Goal: Feedback & Contribution: Submit feedback/report problem

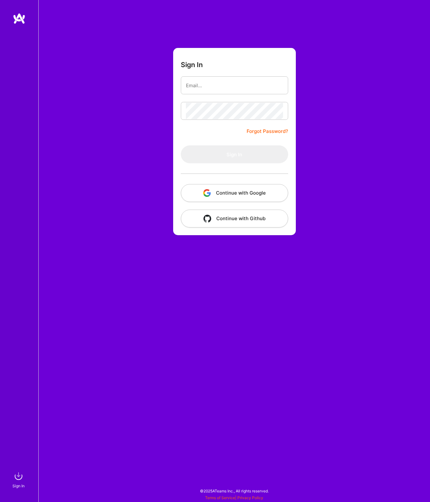
type input "[EMAIL_ADDRESS][DOMAIN_NAME]"
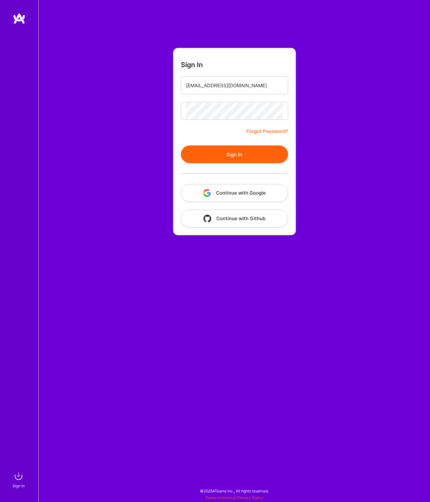
click at [224, 160] on button "Sign In" at bounding box center [234, 154] width 107 height 18
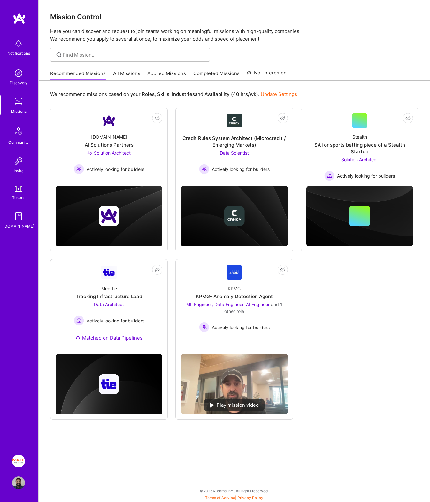
click at [321, 301] on div "Not Interested [DOMAIN_NAME] AI Solutions Partners 4x Solution Architect Active…" at bounding box center [234, 264] width 368 height 312
click at [17, 460] on img at bounding box center [18, 461] width 13 height 13
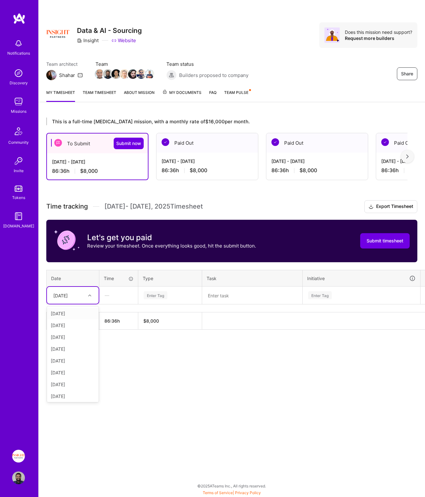
click at [70, 291] on div "[DATE]" at bounding box center [67, 295] width 35 height 11
click at [63, 309] on div "[DATE]" at bounding box center [73, 314] width 52 height 12
click at [111, 352] on div "This is a full-time [MEDICAL_DATA] mission, with a monthly rate of $16,000 per …" at bounding box center [232, 235] width 387 height 251
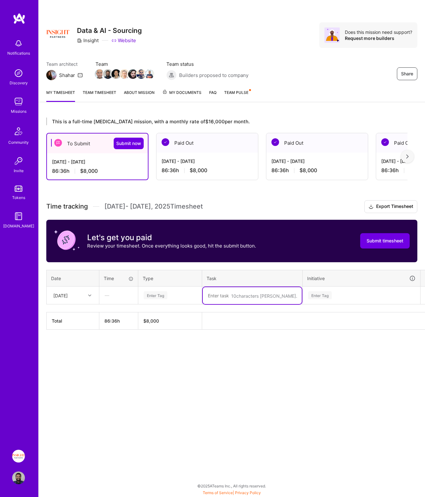
click at [229, 287] on textarea at bounding box center [252, 295] width 99 height 17
paste textarea "Review MR118 - Hotfix threshold inference"
type textarea "Review MR118 - Hotfix threshold inference"
click at [168, 291] on div "Enter Tag" at bounding box center [170, 295] width 54 height 8
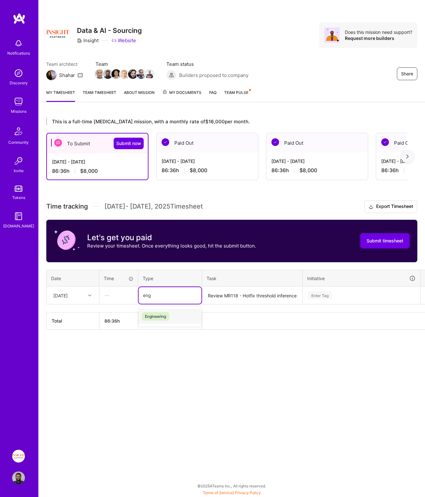
type input "eng"
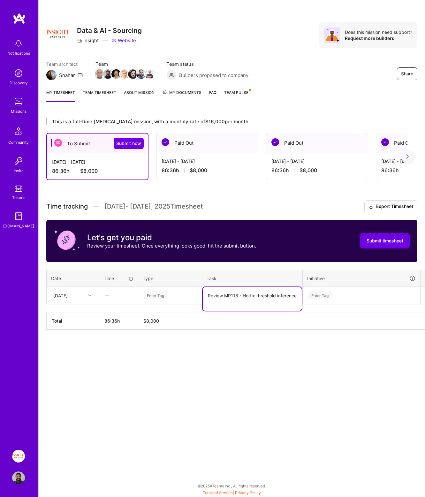
click at [161, 292] on div "Enter Tag" at bounding box center [156, 295] width 24 height 10
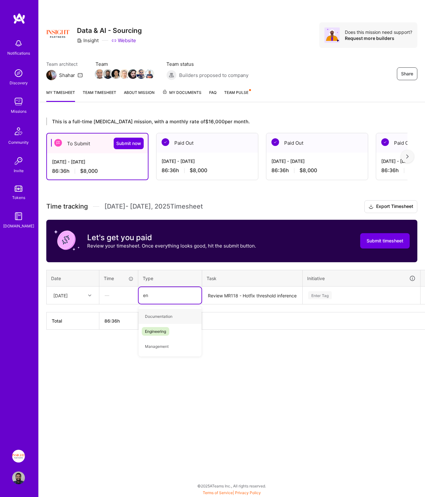
type input "eng"
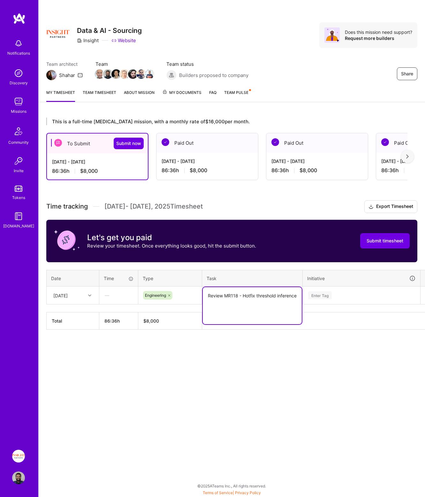
paste textarea "Continue reviewing MR - Add Pipe Features."
click at [223, 291] on textarea "Review MR118 - Hotfix threshold inference Continue reviewing MR - Add Pipe Feat…" at bounding box center [252, 309] width 99 height 44
click at [227, 311] on textarea "Reviewed MR118 - Hotfix threshold inference Continue reviewing MR - Add Pipe Fe…" at bounding box center [252, 309] width 99 height 44
type textarea "Reviewed MR118 - Hotfix threshold inference Continued reviewing MR - Add Pipe F…"
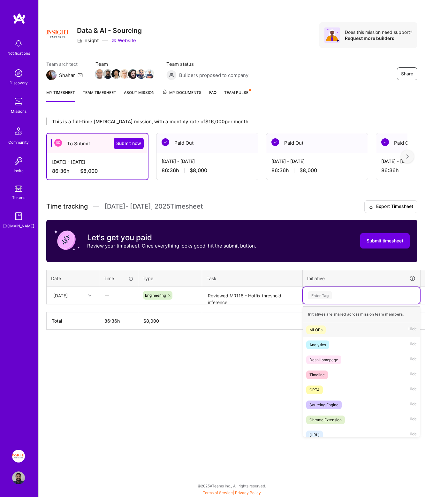
click at [325, 290] on div "Enter Tag" at bounding box center [320, 295] width 24 height 10
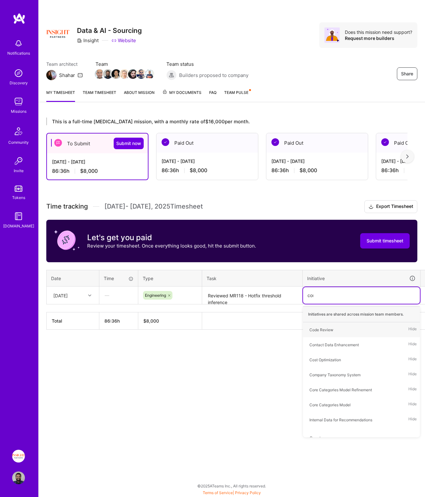
type input "core"
type input "inter"
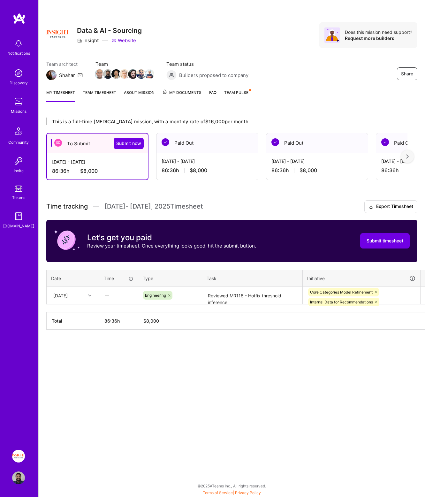
click at [288, 391] on div "Share Data & AI - Sourcing Insight Website Does this mission need support? Requ…" at bounding box center [231, 248] width 387 height 497
click at [423, 290] on td at bounding box center [431, 296] width 21 height 18
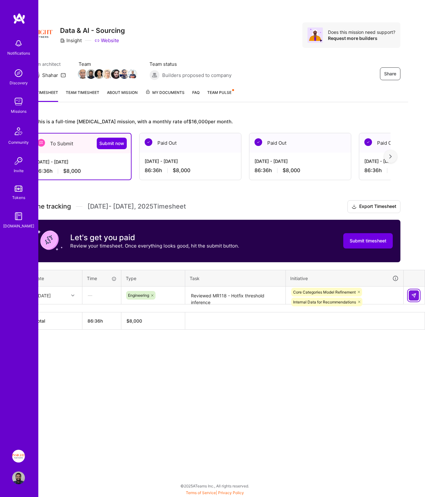
click at [415, 293] on img at bounding box center [413, 295] width 5 height 5
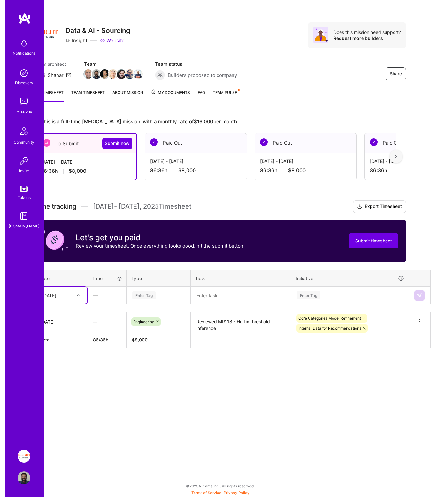
scroll to position [5, 0]
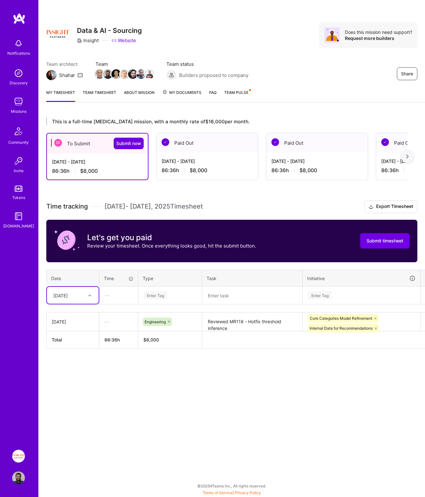
click at [228, 323] on textarea "Reviewed MR118 - Hotfix threshold inference Continued reviewing MR - Add Pipe F…" at bounding box center [252, 322] width 99 height 18
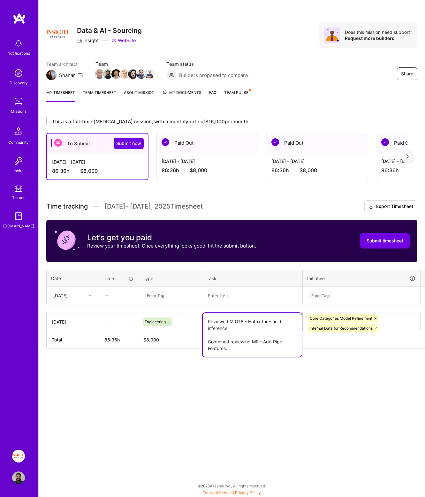
drag, startPoint x: 233, startPoint y: 345, endPoint x: 204, endPoint y: 336, distance: 30.3
click at [204, 336] on textarea "Reviewed MR118 - Hotfix threshold inference Continued reviewing MR - Add Pipe F…" at bounding box center [252, 335] width 99 height 44
paste textarea "Reviewed MR - Add Pipe Features for GTM: validated founder-related features' lo…"
click at [226, 387] on div "Share Data & AI - Sourcing Insight Website Does this mission need support? Requ…" at bounding box center [231, 248] width 387 height 497
click at [218, 317] on textarea "Reviewed MR118 - Hotfix threshold inference Reviewed MR - [PERSON_NAME] Feature…" at bounding box center [252, 341] width 99 height 57
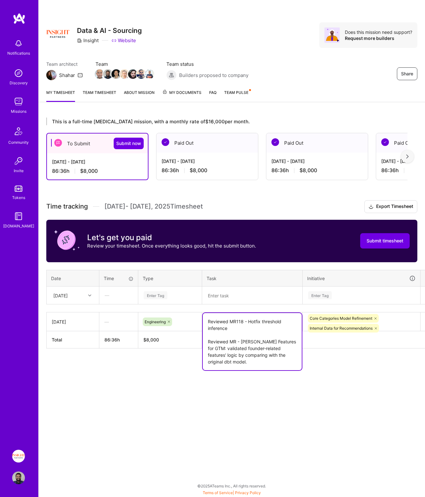
click at [218, 317] on textarea "Reviewed MR118 - Hotfix threshold inference Reviewed MR - [PERSON_NAME] Feature…" at bounding box center [252, 341] width 99 height 57
paste textarea "Checked the logs and Merged MR118: Hotfix threshold inference."
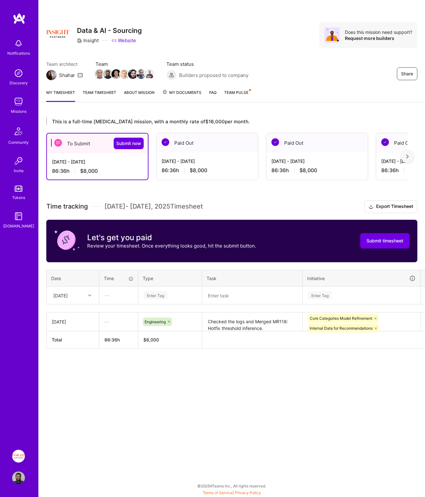
click at [230, 431] on div "Share Data & AI - Sourcing Insight Website Does this mission need support? Requ…" at bounding box center [231, 248] width 387 height 497
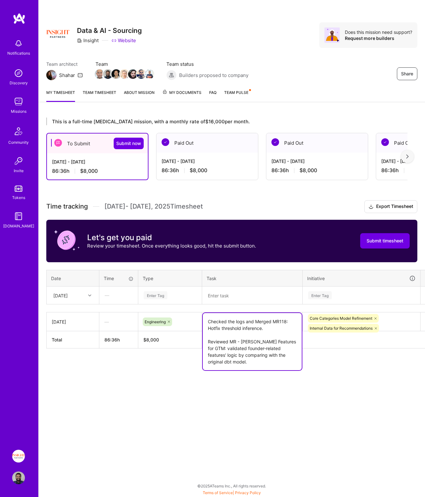
click at [263, 323] on textarea "Checked the logs and Merged MR118: Hotfix threshold inference. Reviewed MR - [P…" at bounding box center [252, 341] width 99 height 57
click at [245, 358] on textarea "Checked the logs and Merged MR118: Hotfix threshold inference. Reviewed MR - [P…" at bounding box center [252, 341] width 99 height 57
paste textarea "Updated the MR, ST-3231: Deploy Final Model to Production, to align with the ti…"
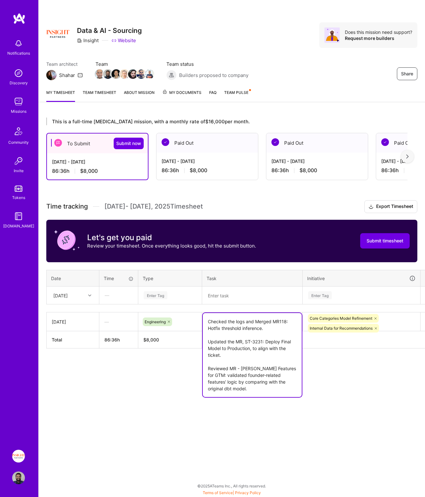
type textarea "Checked the logs and Merged MR118: Hotfix threshold inference. Updated the MR, …"
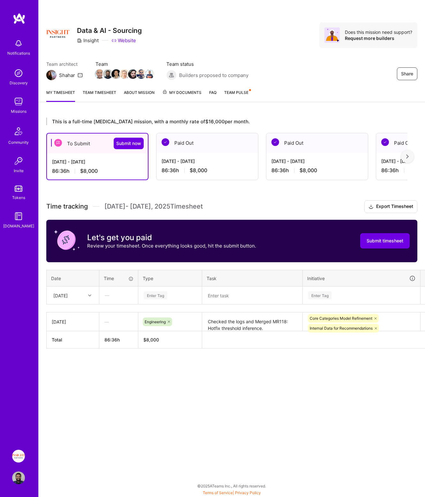
click at [139, 394] on div "Share Data & AI - Sourcing Insight Website Does this mission need support? Requ…" at bounding box center [231, 248] width 387 height 497
click at [278, 381] on div "Share Data & AI - Sourcing Insight Website Does this mission need support? Requ…" at bounding box center [231, 248] width 387 height 497
click at [285, 320] on textarea "Checked the logs and Merged MR118: Hotfix threshold inference. Updated the MR, …" at bounding box center [252, 322] width 99 height 18
click at [120, 388] on div "Share Data & AI - Sourcing Insight Website Does this mission need support? Requ…" at bounding box center [231, 248] width 387 height 497
click at [68, 292] on div "[DATE]" at bounding box center [60, 295] width 14 height 7
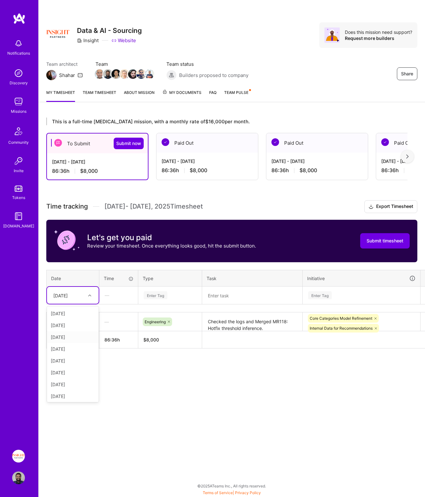
click at [69, 333] on div "[DATE]" at bounding box center [73, 337] width 52 height 12
click at [108, 369] on div "This is a full-time [MEDICAL_DATA] mission, with a monthly rate of $16,000 per …" at bounding box center [232, 245] width 387 height 270
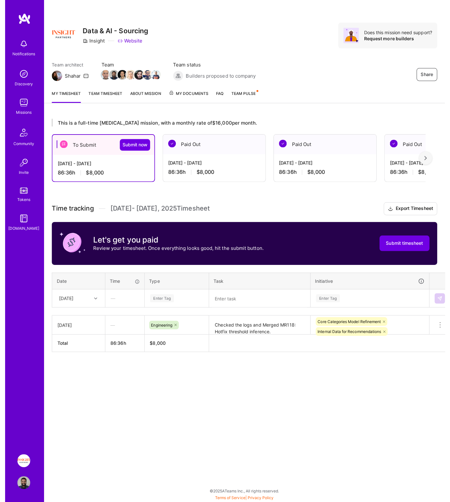
scroll to position [0, 0]
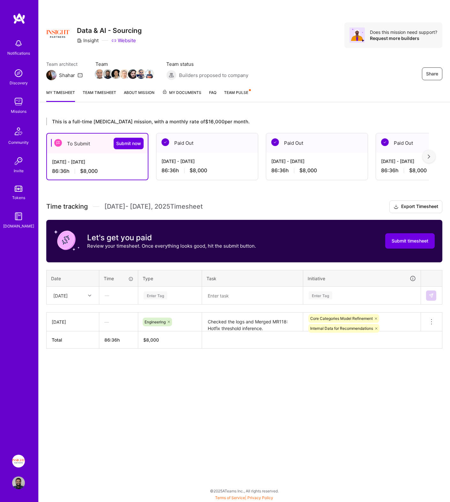
click at [100, 396] on div "Share Data & AI - Sourcing Insight Website Does this mission need support? Requ…" at bounding box center [244, 251] width 412 height 502
click at [230, 297] on textarea at bounding box center [253, 295] width 100 height 17
paste textarea "Reviewed MR ST-3231: Deploy Final Model to Production"
type textarea "Reviewed MR ST-3231: Deploy Final Model to Production"
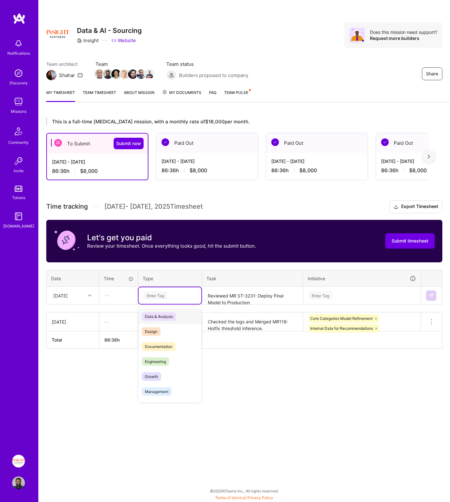
click at [160, 295] on div "Enter Tag" at bounding box center [156, 295] width 24 height 10
type input "eng"
type input "engi"
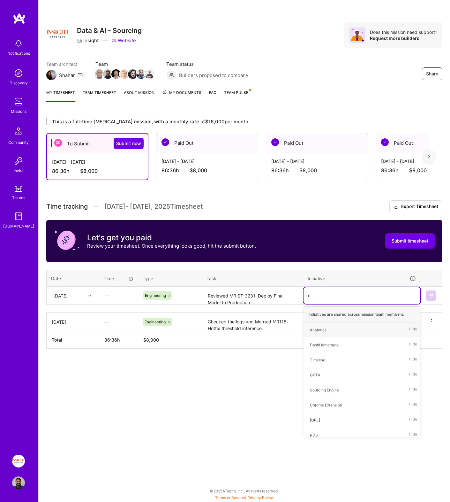
type input "core"
click at [339, 344] on div "Core Categories Model" at bounding box center [330, 344] width 41 height 7
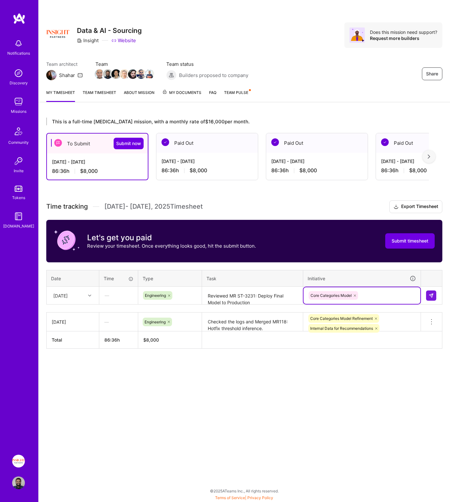
click at [356, 295] on icon at bounding box center [355, 296] width 4 height 4
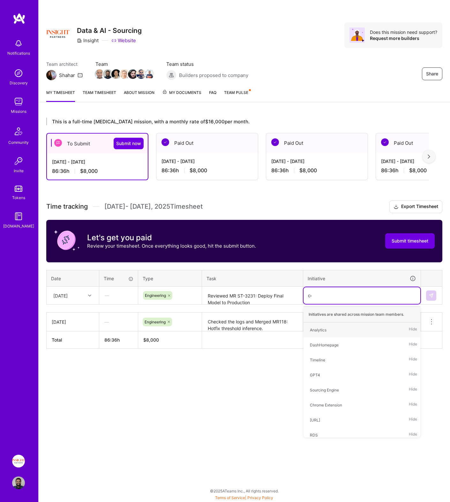
type input "core"
click at [375, 332] on span "Core Categories Model Refinement" at bounding box center [341, 330] width 69 height 9
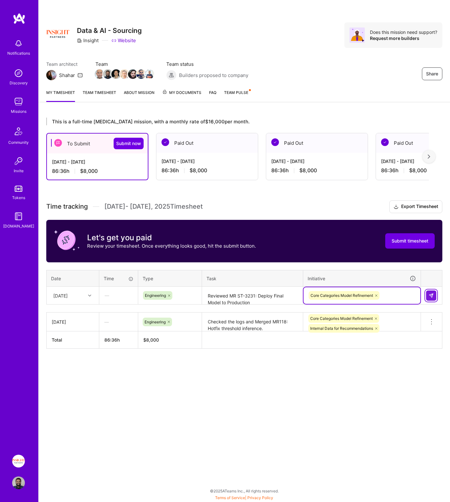
click at [430, 295] on img at bounding box center [431, 295] width 5 height 5
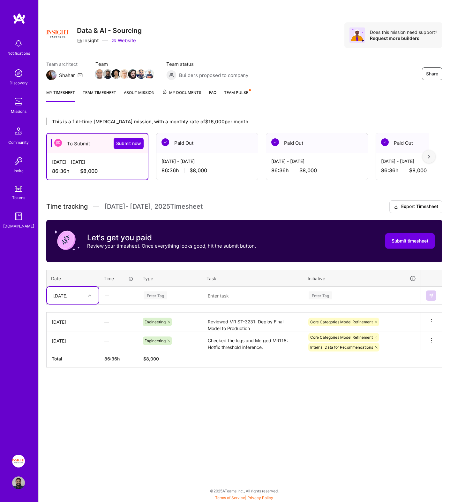
click at [253, 299] on textarea at bounding box center [253, 295] width 100 height 17
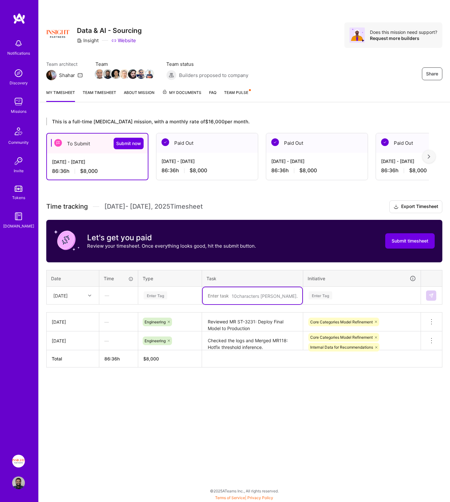
paste textarea "Changed mlops repo merge configurations/rules"
type textarea "Changed mlops repo merge configurations/rules"
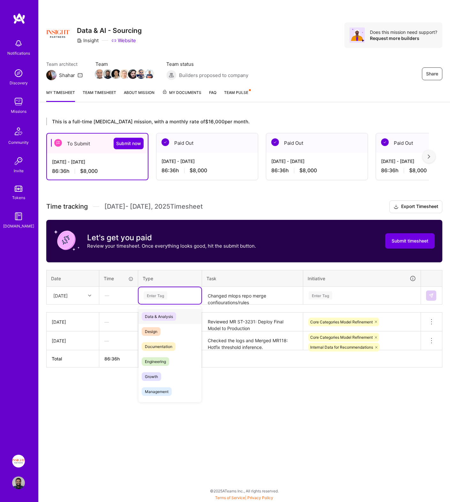
click at [185, 296] on div "Enter Tag" at bounding box center [170, 295] width 54 height 8
type input "op"
click at [365, 295] on div "Enter Tag" at bounding box center [362, 295] width 108 height 8
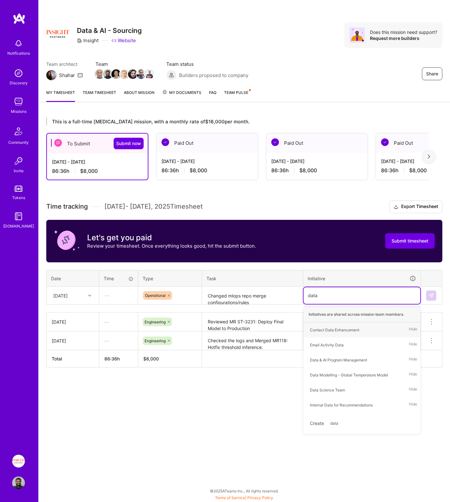
type input "data"
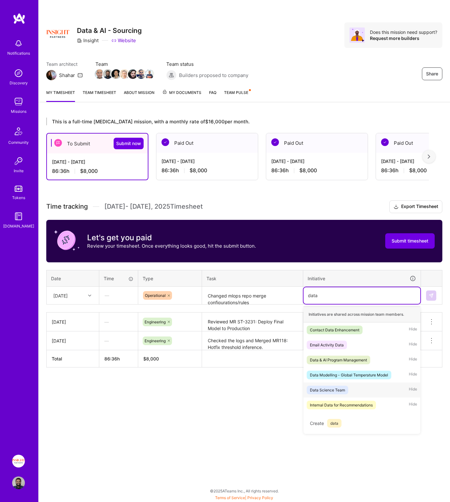
click at [338, 391] on div "Data Science Team" at bounding box center [327, 390] width 35 height 7
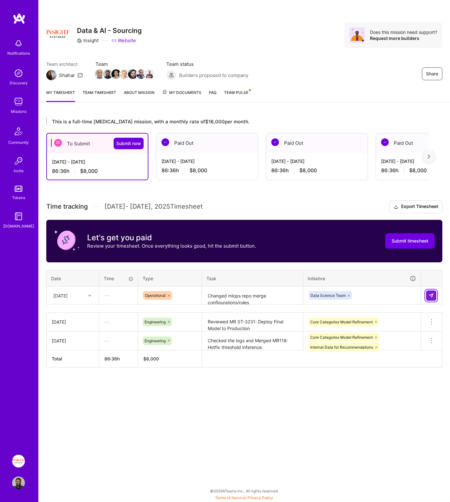
click at [430, 297] on img at bounding box center [431, 295] width 5 height 5
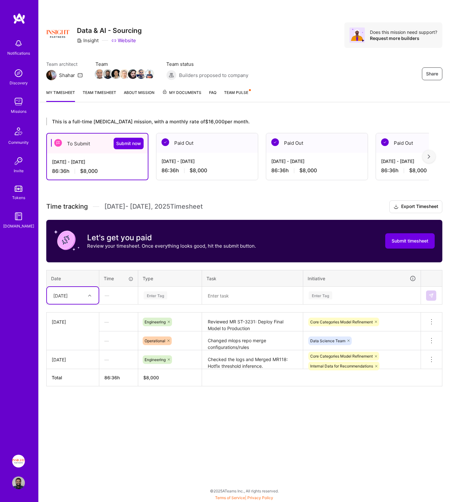
click at [235, 300] on textarea at bounding box center [253, 295] width 100 height 17
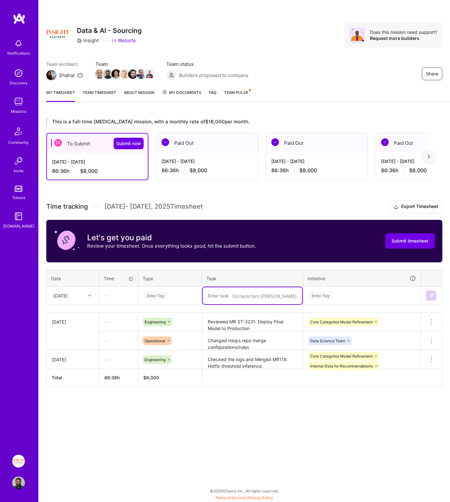
paste textarea "Meetings - GTM quick sync"
type textarea "Meetings - GTM quick sync"
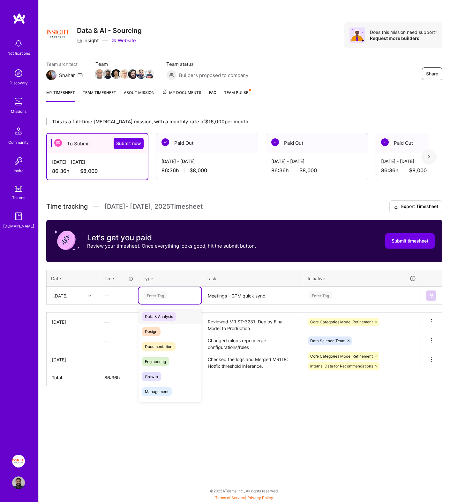
click at [155, 295] on div "Enter Tag" at bounding box center [156, 295] width 24 height 10
type input "mee"
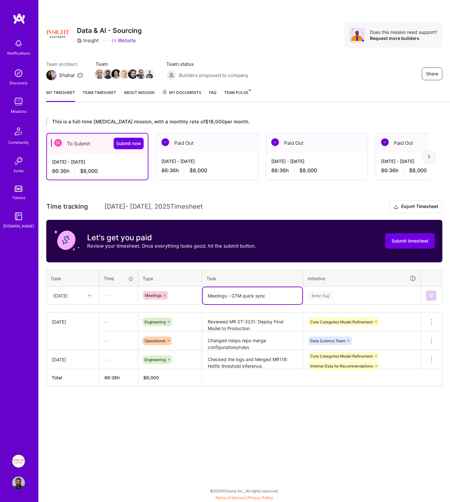
click at [238, 294] on textarea "Meetings - GTM quick sync" at bounding box center [253, 295] width 100 height 17
type textarea "Meetings - Global Temperature Model quick sync"
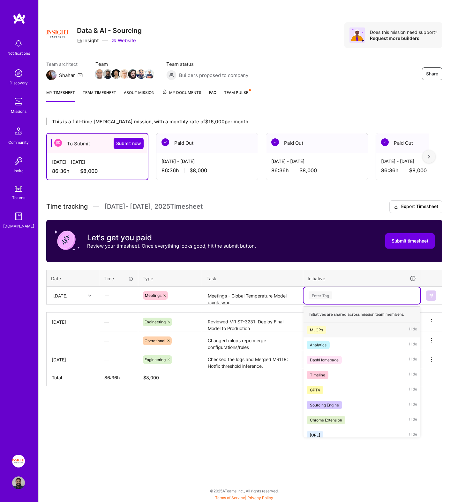
click at [355, 298] on div "Enter Tag" at bounding box center [362, 295] width 108 height 8
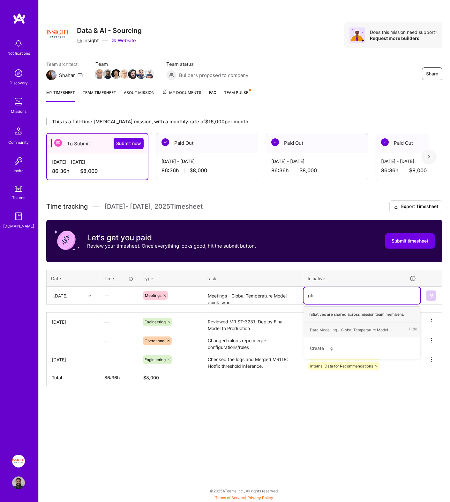
type input "glob"
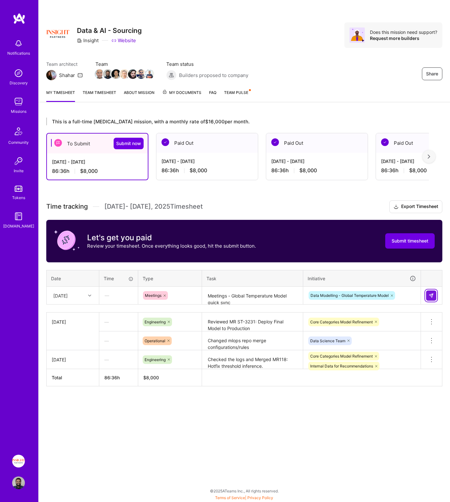
click at [429, 298] on button at bounding box center [431, 295] width 10 height 10
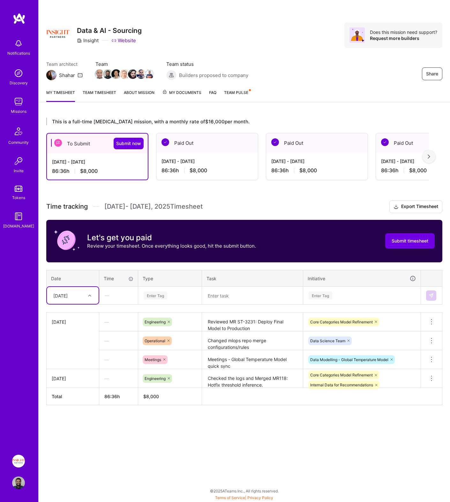
click at [249, 294] on textarea at bounding box center [253, 295] width 100 height 17
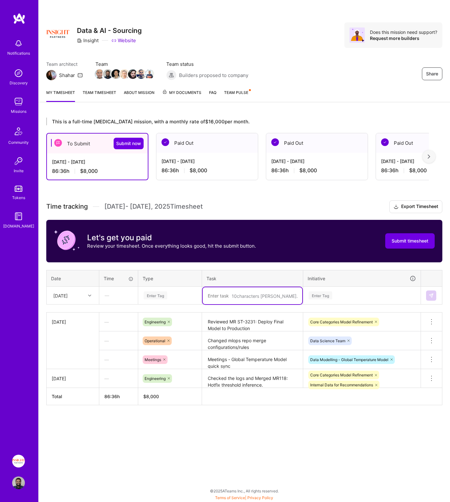
paste textarea "Completed MR review: Dev -> Main: ST-3231: Deploy Final Model to Production"
type textarea "Completed MR review: Dev -> Main: ST-3231: Deploy Final Model to Production"
click at [169, 292] on div "Enter Tag" at bounding box center [170, 295] width 54 height 8
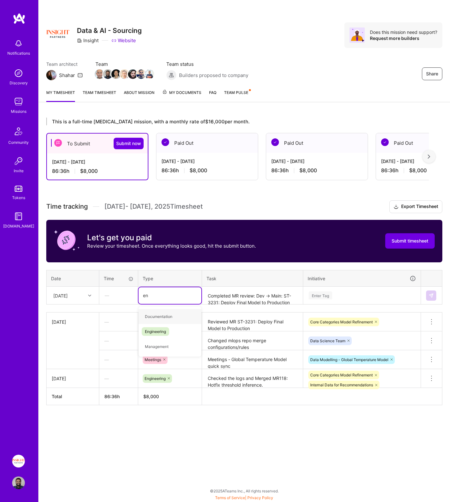
type input "eng"
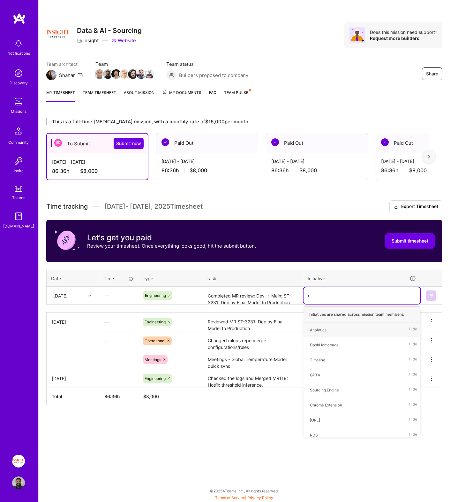
type input "cor"
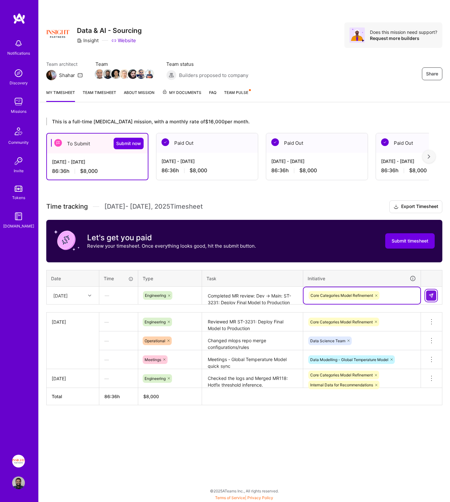
click at [430, 293] on img at bounding box center [431, 295] width 5 height 5
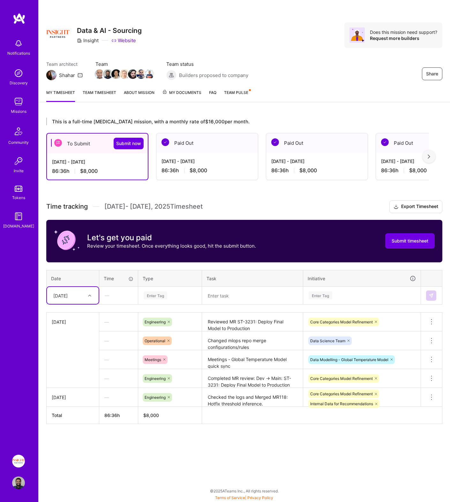
click at [229, 296] on textarea at bounding box center [253, 295] width 100 height 17
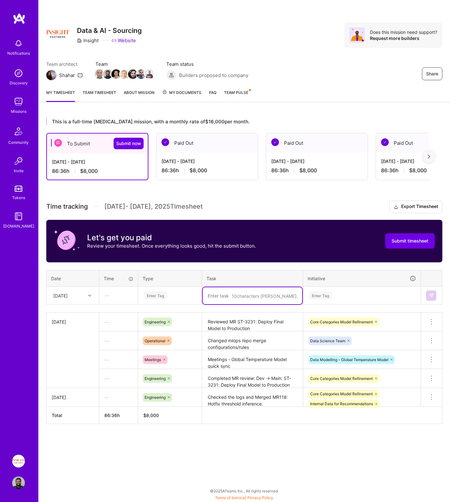
paste textarea "Did a high-level planning needed steps to refactor zero-shot training data MR i…"
type textarea "Did a high-level planning needed steps to refactor zero-shot training data MR i…"
click at [149, 295] on div "Enter Tag" at bounding box center [156, 295] width 24 height 10
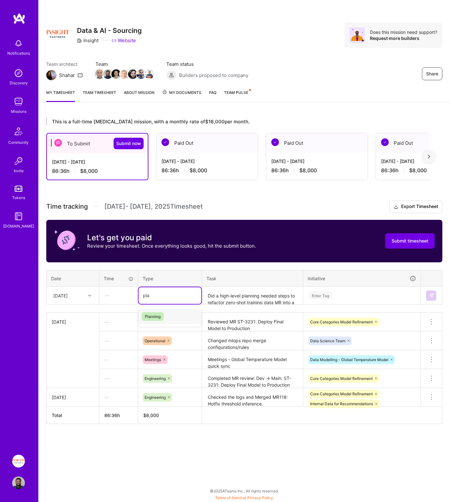
type input "plan"
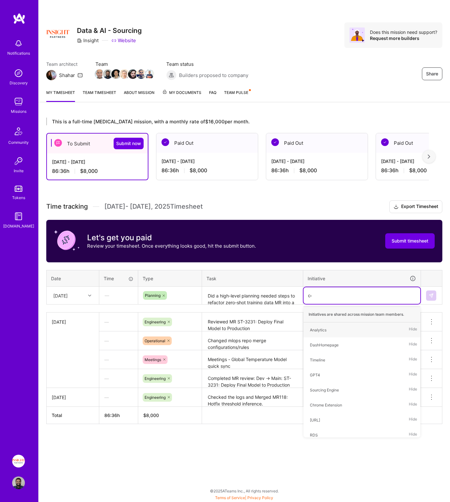
type input "core"
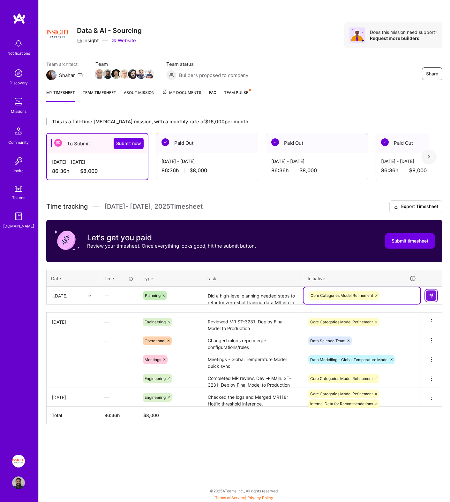
click at [430, 298] on button at bounding box center [431, 295] width 10 height 10
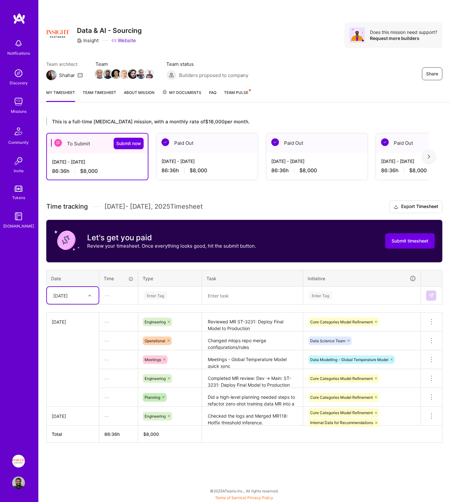
click at [211, 337] on textarea "Changed mlops repo merge configurations/rules" at bounding box center [253, 341] width 100 height 18
click at [211, 337] on textarea "Changed mlops repo merge configurations/rules" at bounding box center [253, 344] width 100 height 24
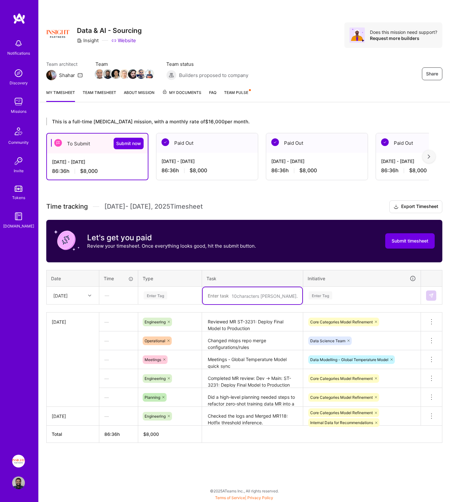
click at [215, 295] on textarea at bounding box center [253, 295] width 100 height 17
paste textarea "Changed mlops repo merge configurations/rules"
type textarea "Changed mlops repo merge configurations/rules"
click at [182, 295] on div "Enter Tag" at bounding box center [170, 295] width 54 height 8
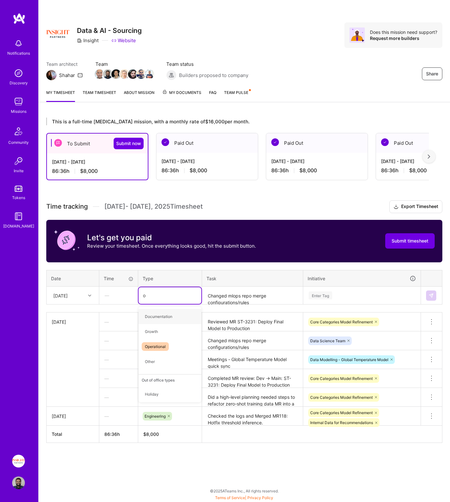
type input "op"
click at [334, 287] on div "Enter Tag" at bounding box center [362, 295] width 117 height 17
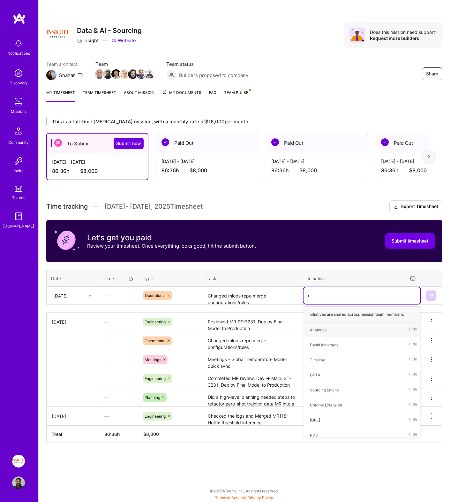
type input "core"
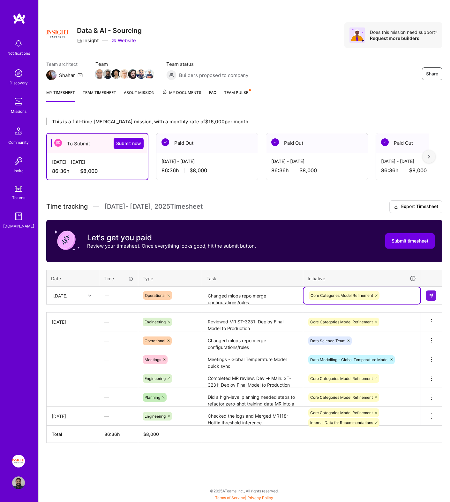
click at [63, 298] on div "[DATE]" at bounding box center [60, 295] width 14 height 7
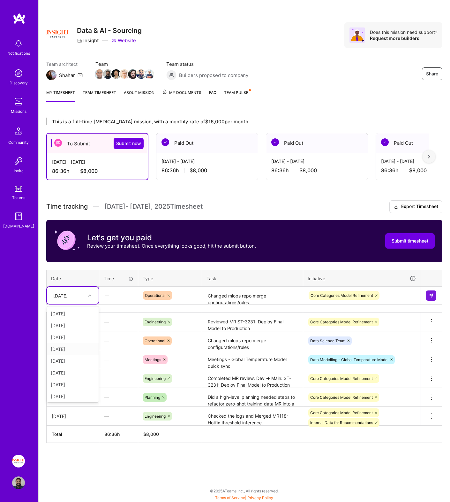
scroll to position [4, 0]
click at [69, 345] on div "[DATE]" at bounding box center [73, 345] width 52 height 12
click at [430, 291] on button at bounding box center [431, 295] width 10 height 10
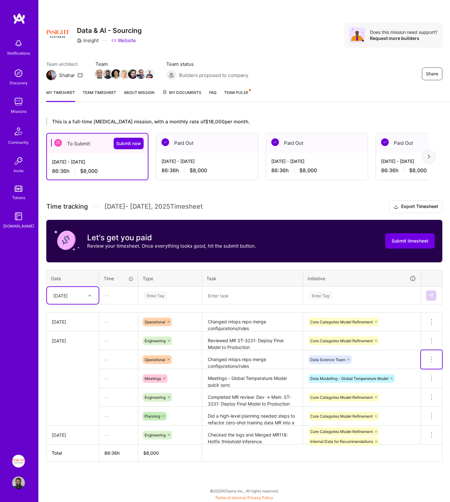
click at [430, 356] on icon at bounding box center [432, 360] width 8 height 8
click at [414, 372] on button "Delete row" at bounding box center [416, 371] width 33 height 16
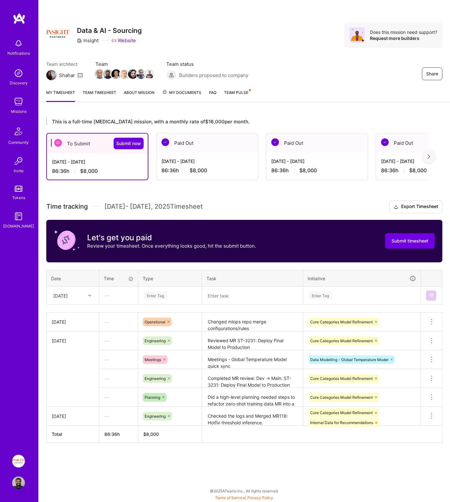
click at [378, 321] on icon at bounding box center [376, 322] width 4 height 4
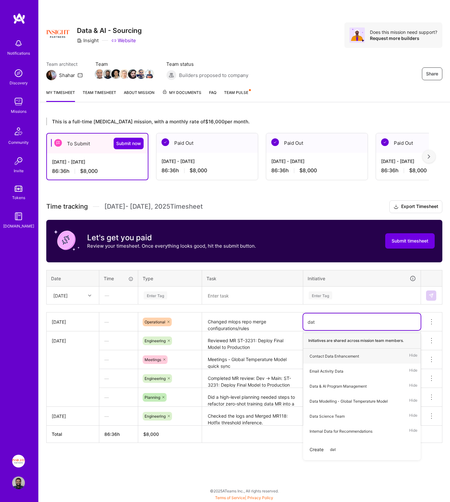
type input "data"
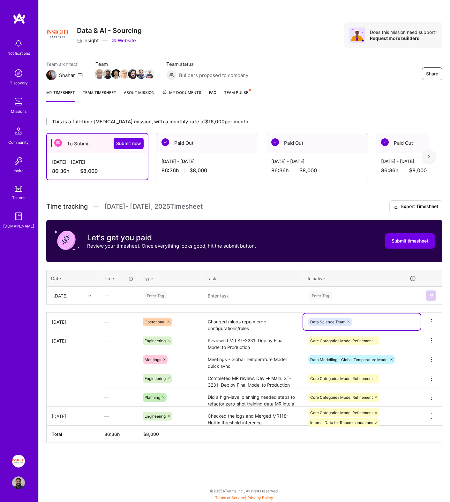
click at [213, 349] on td "Reviewed MR ST-3231: Deploy Final Model to Production" at bounding box center [252, 340] width 101 height 19
click at [217, 344] on textarea "Reviewed MR ST-3231: Deploy Final Model to Production" at bounding box center [253, 341] width 100 height 18
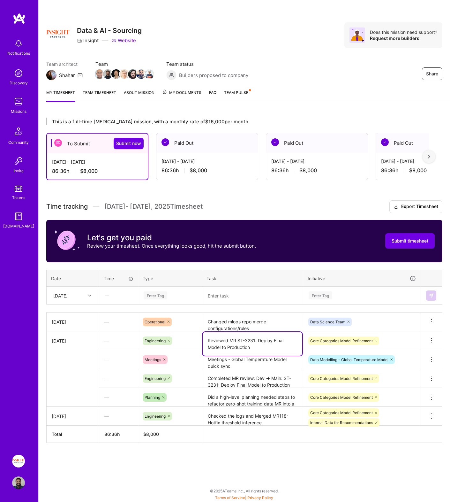
click at [217, 344] on textarea "Reviewed MR ST-3231: Deploy Final Model to Production" at bounding box center [253, 344] width 100 height 24
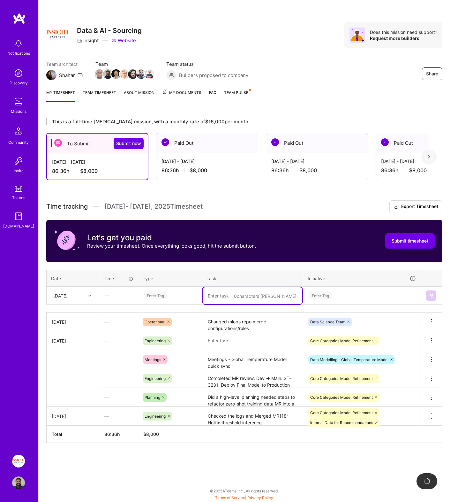
click at [232, 293] on textarea at bounding box center [253, 295] width 100 height 17
paste textarea "Reviewed MR ST-3231: Deploy Final Model to Production"
type textarea "Reviewed MR ST-3231: Deploy Final Model to Production"
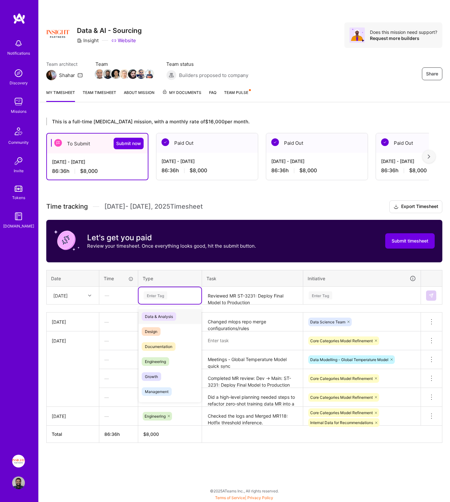
click at [165, 294] on div "Enter Tag" at bounding box center [156, 295] width 24 height 10
type input "eng"
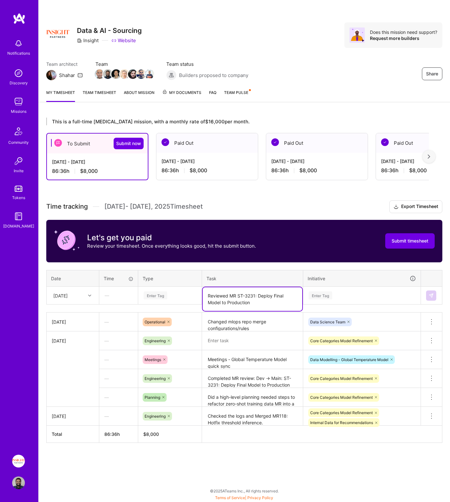
scroll to position [0, 0]
click at [165, 294] on div "Enter Tag" at bounding box center [156, 295] width 24 height 10
click at [193, 298] on div "Enter Tag" at bounding box center [170, 295] width 54 height 8
type input "r"
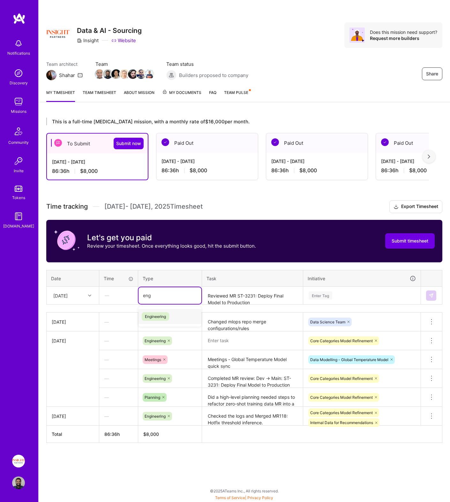
type input "engi"
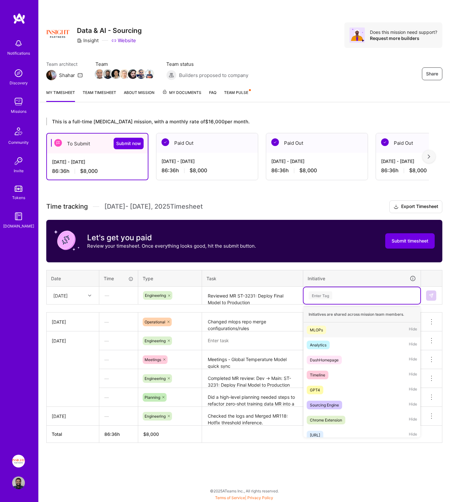
click at [334, 295] on div "Enter Tag" at bounding box center [362, 295] width 108 height 8
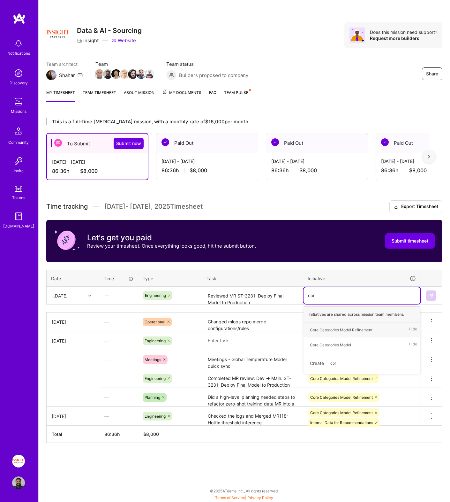
type input "core"
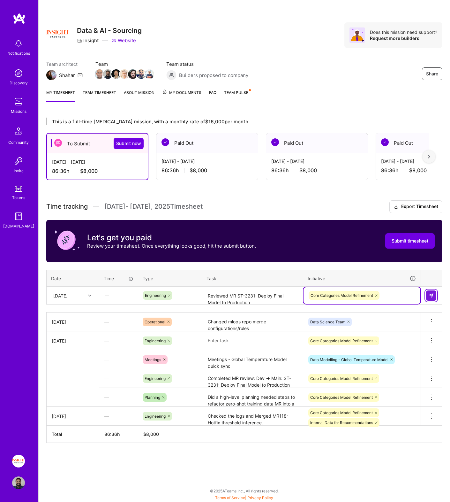
click at [428, 294] on button at bounding box center [431, 295] width 10 height 10
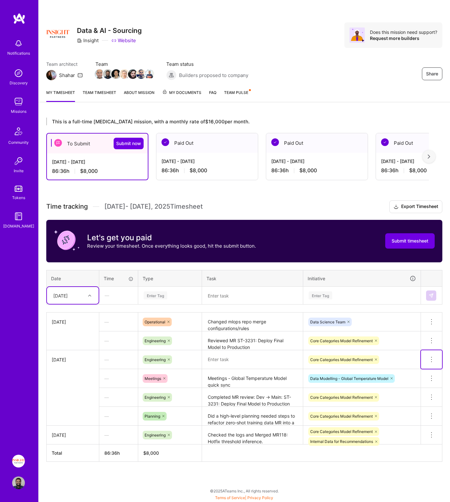
click at [430, 358] on icon at bounding box center [432, 360] width 8 height 8
click at [426, 365] on button "Delete row" at bounding box center [416, 371] width 33 height 16
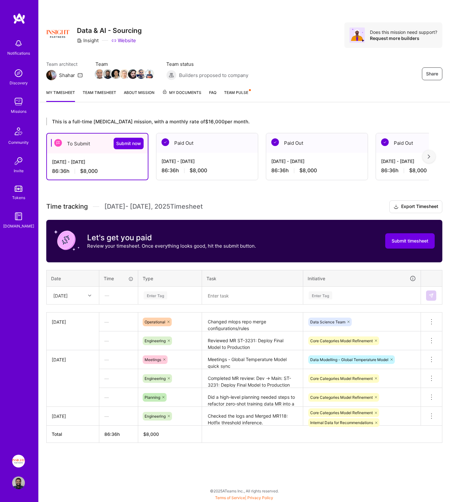
click at [149, 450] on div "This is a full-time [MEDICAL_DATA] mission, with a monthly rate of $16,000 per …" at bounding box center [245, 292] width 412 height 364
click at [249, 297] on textarea at bounding box center [253, 295] width 100 height 17
paste textarea "Set-up some time to sync on git standards for mlops."
type textarea "Set-up some time to sync on git standards for mlops."
click at [267, 327] on textarea "Changed mlops repo merge configurations/rules" at bounding box center [253, 322] width 100 height 18
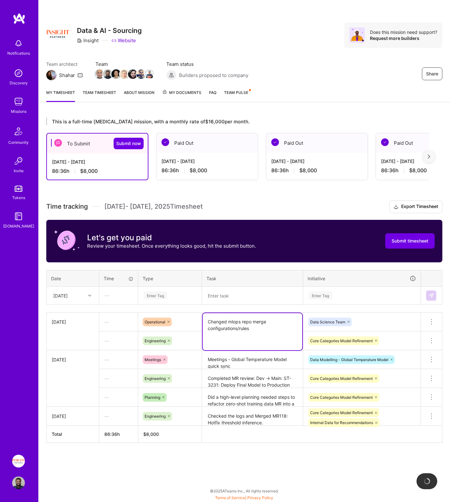
paste textarea "Set-up some time to sync on git standards for mlops."
click at [271, 458] on div "This is a full-time [MEDICAL_DATA] mission, with a monthly rate of $16,000 per …" at bounding box center [245, 292] width 412 height 364
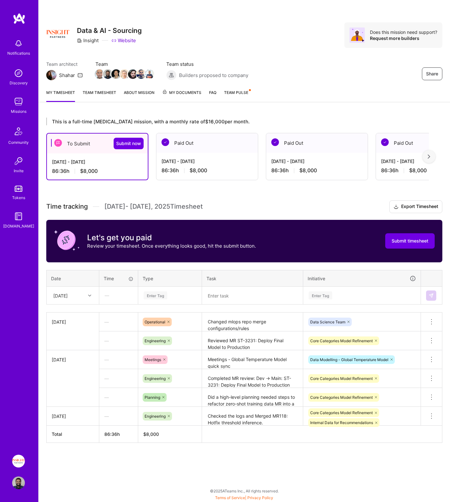
click at [261, 331] on textarea "Changed mlops repo merge configurations/rules Set-up some time to sync on git s…" at bounding box center [253, 322] width 100 height 18
click at [265, 352] on textarea "Changed mlops repo merge configurations/rules Set-up some time to sync on git s…" at bounding box center [253, 335] width 100 height 44
click at [265, 324] on textarea "Changed mlops repo merge configurations/rules Set-up some time to sync on git s…" at bounding box center [253, 335] width 100 height 44
click at [260, 328] on textarea "Changed mlops repo merge configurations/rules Set-up some time to sync on git s…" at bounding box center [253, 335] width 100 height 44
type textarea "Changed mlops repo merge configurations/rules. Set-up some time to sync on git …"
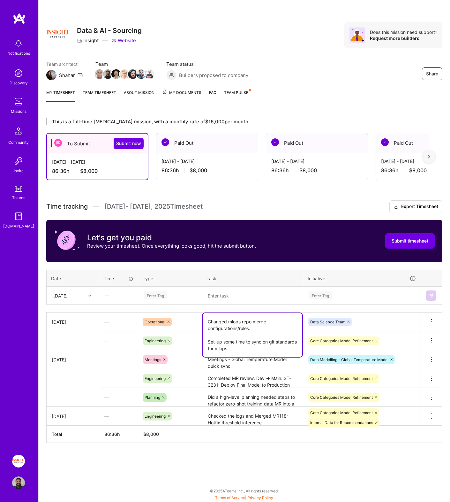
click at [237, 459] on div "This is a full-time [MEDICAL_DATA] mission, with a monthly rate of $16,000 per …" at bounding box center [245, 292] width 412 height 364
click at [157, 295] on div "Enter Tag" at bounding box center [156, 295] width 24 height 10
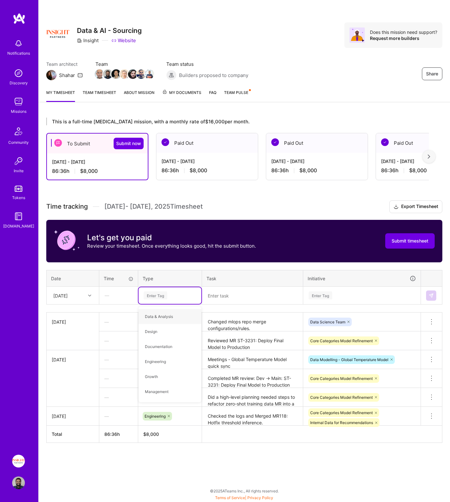
click at [96, 297] on div "[DATE]" at bounding box center [73, 295] width 52 height 17
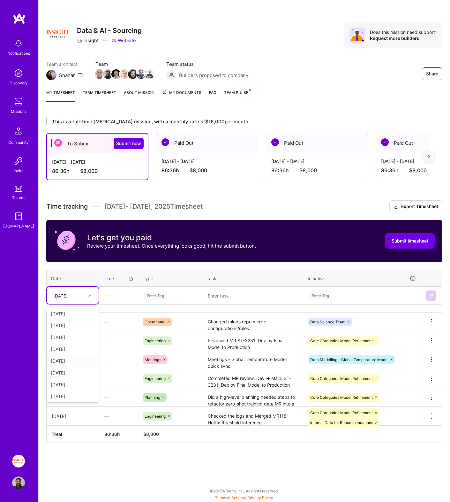
click at [69, 358] on div "[DATE]" at bounding box center [73, 361] width 52 height 12
click at [105, 462] on div "This is a full-time [MEDICAL_DATA] mission, with a monthly rate of $16,000 per …" at bounding box center [245, 292] width 412 height 364
click at [233, 297] on textarea at bounding box center [253, 295] width 100 height 17
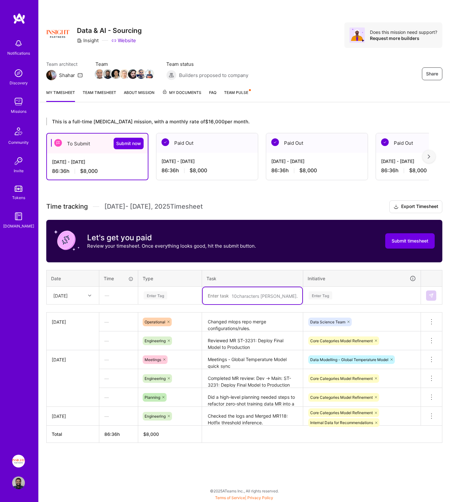
paste textarea "Drafted a feature: Attempt to productionalize corecat zero-shot labeling experi…"
click at [241, 297] on textarea "Drafted a feature: Attempt to productionalize corecat zero-shot labeling experi…" at bounding box center [253, 302] width 100 height 30
paste textarea "Follow-up on MR ST-3311: zero shot training data merging into dev"
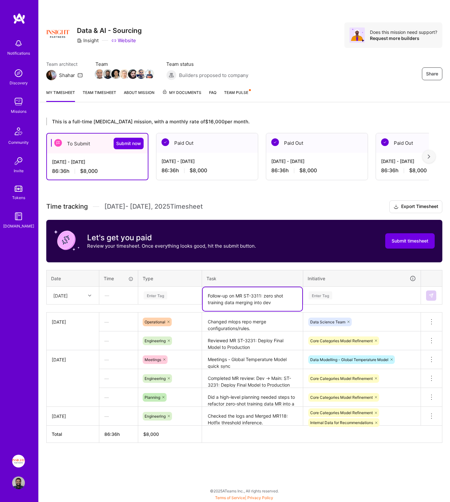
click at [221, 294] on textarea "Follow-up on MR ST-3311: zero shot training data merging into dev" at bounding box center [253, 299] width 100 height 24
type textarea "Followed-up on MR ST-3311: zero shot training data merging into dev"
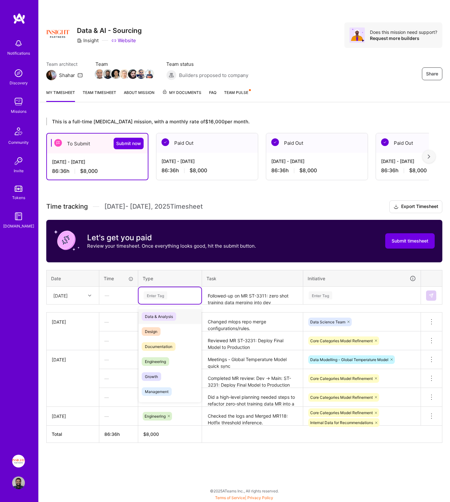
click at [165, 296] on div "Enter Tag" at bounding box center [156, 295] width 24 height 10
type input "eng"
click at [375, 299] on div "Enter Tag" at bounding box center [362, 295] width 108 height 8
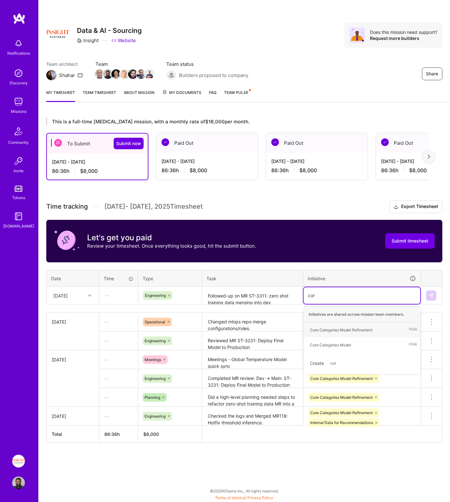
type input "core"
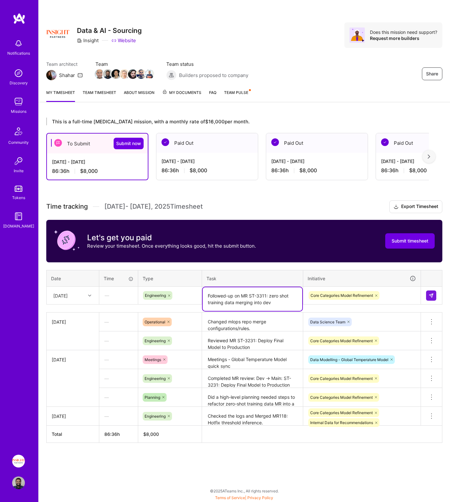
click at [283, 301] on textarea "Followed-up on MR ST-3311: zero shot training data merging into dev" at bounding box center [253, 299] width 100 height 24
paste textarea "Start making structural/code changes locally to refactor zero-shot training data"
type textarea "Followed-up on MR ST-3311: zero shot training data merging into dev Start makin…"
click at [430, 294] on img at bounding box center [431, 295] width 5 height 5
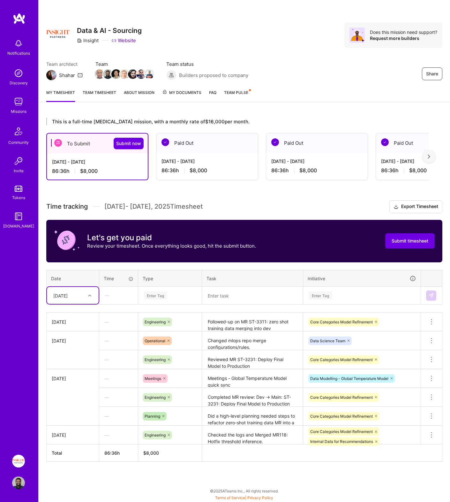
click at [68, 295] on div "[DATE]" at bounding box center [60, 295] width 14 height 7
click at [65, 362] on div "[DATE]" at bounding box center [73, 365] width 52 height 12
click at [235, 295] on textarea at bounding box center [253, 295] width 100 height 17
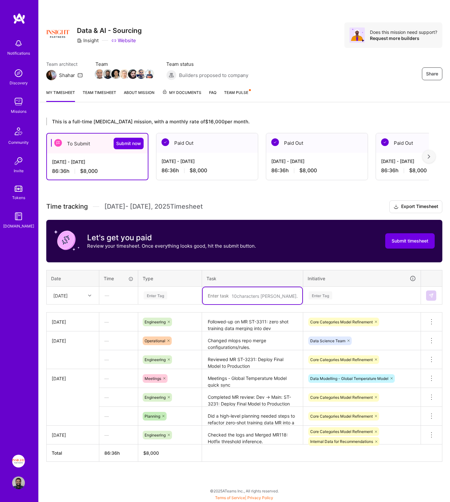
paste textarea "Drafted a feature: Attempt to productionalize corecat zero-shot labeling experi…"
type textarea "Drafted a feature: Attempt to productionalize corecat zero-shot labeling experi…"
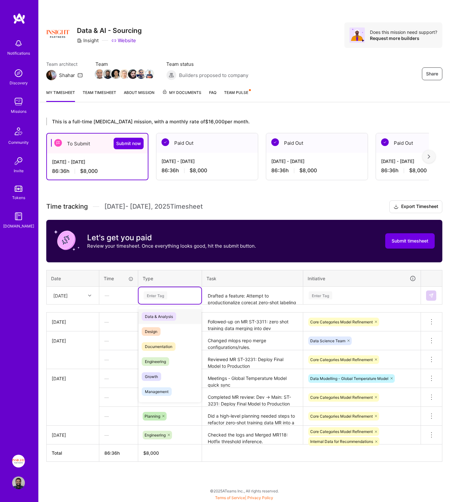
click at [176, 294] on div "Enter Tag" at bounding box center [170, 295] width 54 height 8
type input "eng"
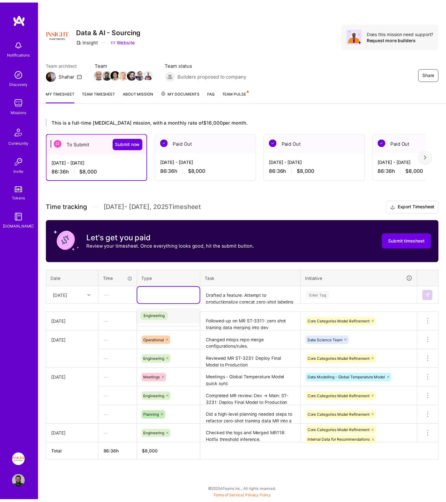
scroll to position [0, 0]
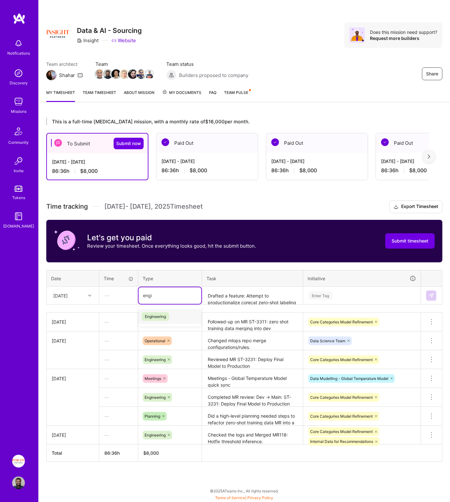
type input "engin"
click at [328, 301] on div "Enter Tag" at bounding box center [362, 295] width 117 height 17
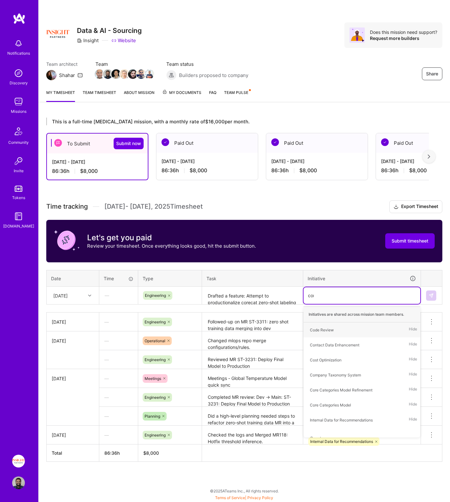
type input "core"
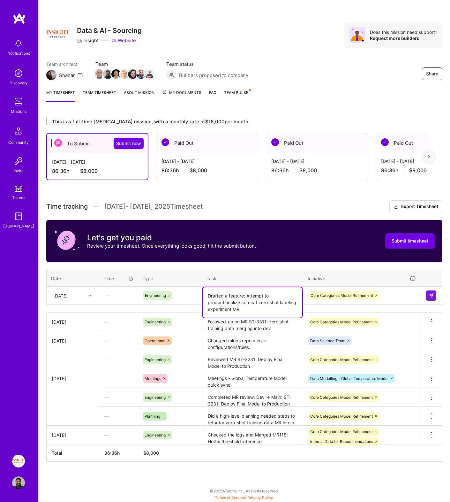
click at [293, 299] on textarea "Drafted a feature: Attempt to productionalize corecat zero-shot labeling experi…" at bounding box center [253, 302] width 100 height 30
paste textarea "Reviewed and added comments dev -> main MR ST-3311: zero shot training data"
type textarea "Drafted a feature: Attempt to productionalize corecat zero-shot labeling experi…"
click at [430, 296] on img at bounding box center [431, 295] width 5 height 5
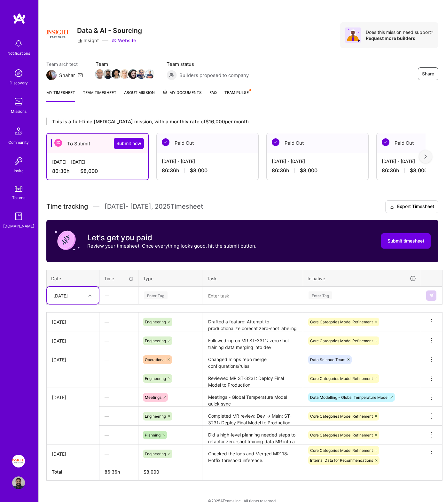
click at [219, 295] on textarea at bounding box center [252, 295] width 99 height 17
paste textarea "Meetings - DS live standup, 1x1 and discussing git standards for mlops project."
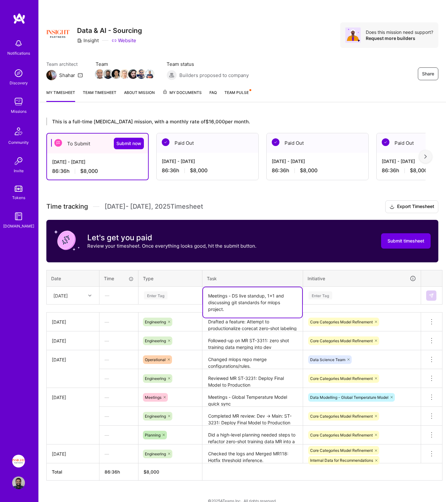
type textarea "Meetings - DS live standup, 1x1 and discussing git standards for mlops project."
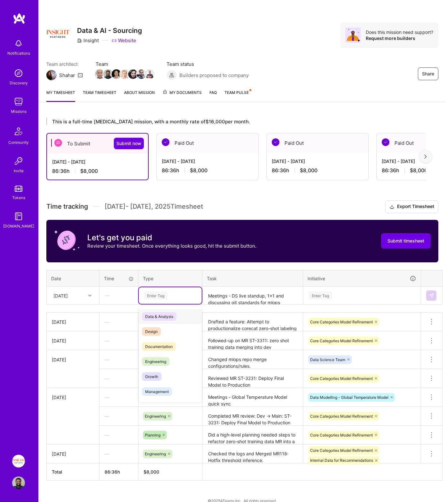
click at [162, 290] on div "Enter Tag" at bounding box center [170, 295] width 63 height 17
type input "mee"
click at [347, 303] on div "Enter Tag" at bounding box center [361, 295] width 117 height 17
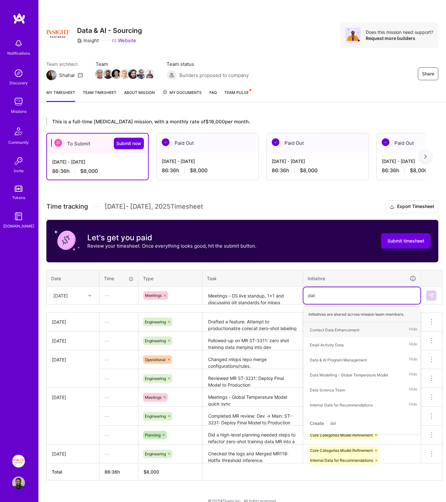
type input "data"
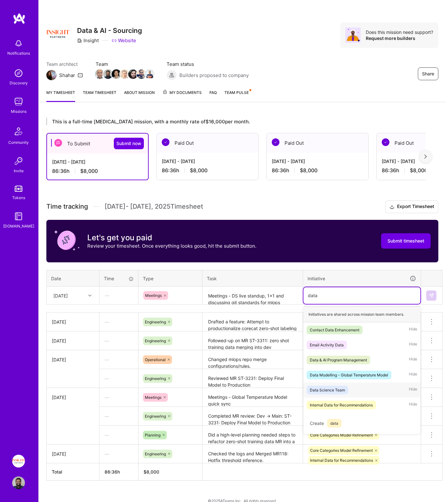
click at [343, 388] on div "Data Science Team" at bounding box center [327, 390] width 35 height 7
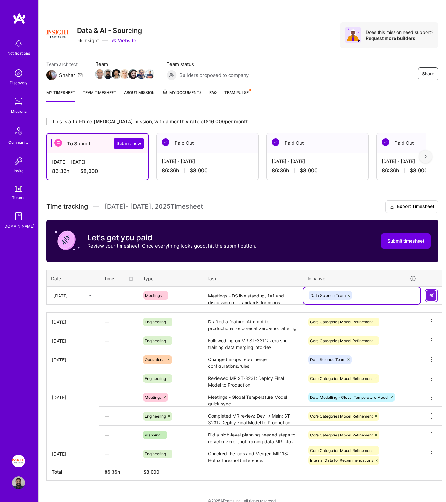
click at [427, 297] on button at bounding box center [431, 295] width 10 height 10
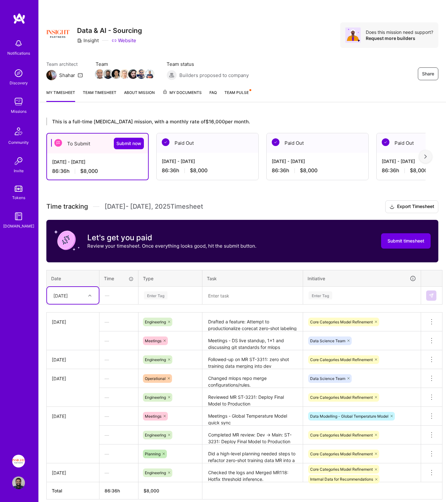
scroll to position [28, 0]
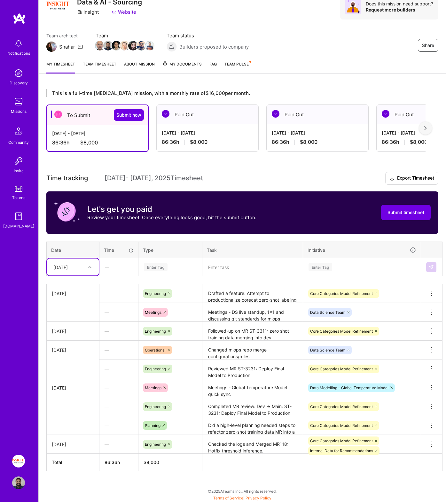
click at [63, 260] on div "[DATE]" at bounding box center [73, 266] width 52 height 17
click at [67, 356] on div "[DATE]" at bounding box center [73, 356] width 52 height 12
click at [139, 239] on div "Time tracking [DATE] - [DATE] Timesheet Export Timesheet Let's get you paid Rev…" at bounding box center [242, 321] width 392 height 299
click at [221, 266] on textarea at bounding box center [252, 267] width 99 height 17
paste textarea "Continued developing - MR: productionalize core cat zero-shot labeling - Update…"
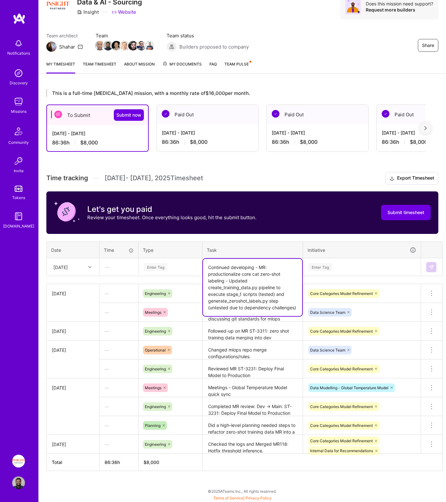
type textarea "Continued developing - MR: productionalize core cat zero-shot labeling - Update…"
click at [160, 267] on div "Enter Tag" at bounding box center [156, 267] width 24 height 10
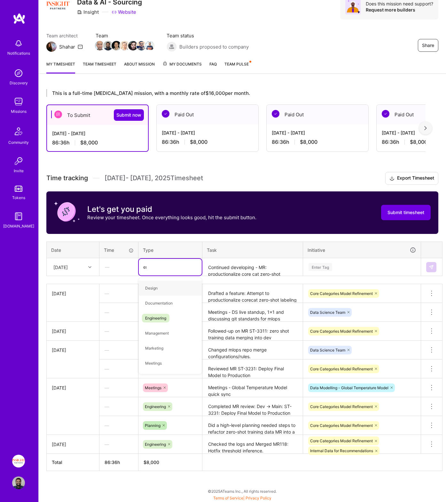
type input "eng"
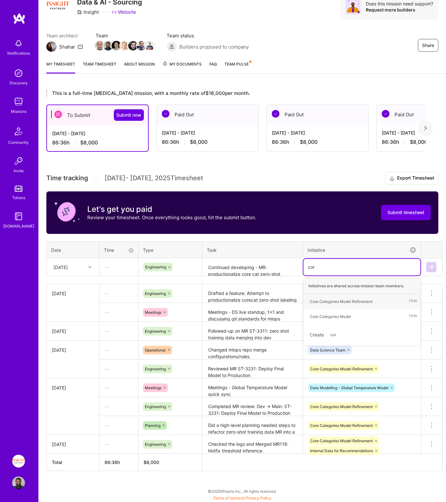
type input "core"
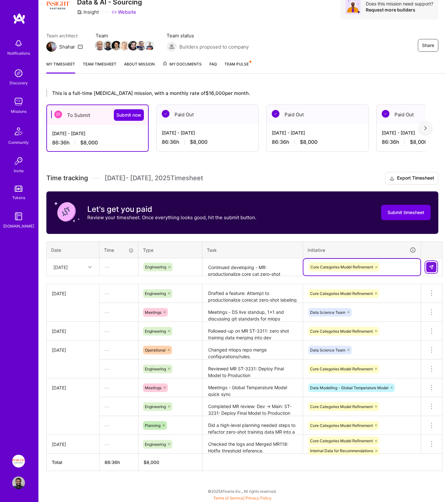
click at [430, 267] on img at bounding box center [430, 266] width 5 height 5
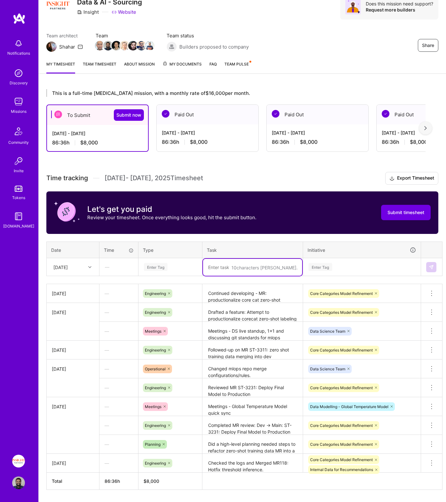
click at [251, 267] on textarea at bounding box center [252, 267] width 99 height 17
paste textarea "sync'd to review and discuss validation challenges. Meetings"
click at [237, 274] on textarea "sync'd to review and discuss validation challenges. Meetings" at bounding box center [252, 271] width 99 height 24
click at [208, 267] on textarea "sync'd to review and discuss validation challenges." at bounding box center [252, 271] width 99 height 24
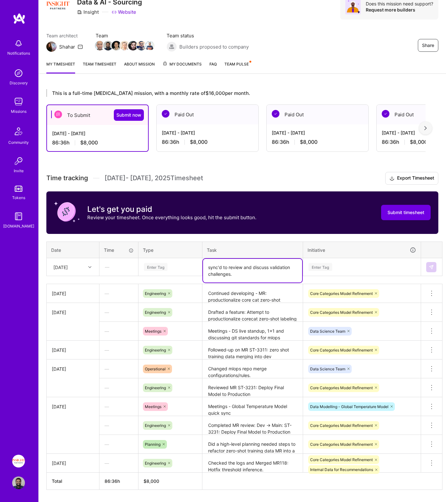
paste textarea "Meetings"
click at [245, 269] on textarea "Meetings - sync'd to review and discuss validation challenges." at bounding box center [252, 271] width 99 height 24
click at [229, 274] on textarea "Meetings - sync to review and discuss validation challenges." at bounding box center [252, 271] width 99 height 24
click at [208, 273] on textarea "Meetings - sync to review and discuss validation challenges." at bounding box center [252, 271] width 99 height 24
type textarea "Meetings - sync to review and discuss MR validation challenges."
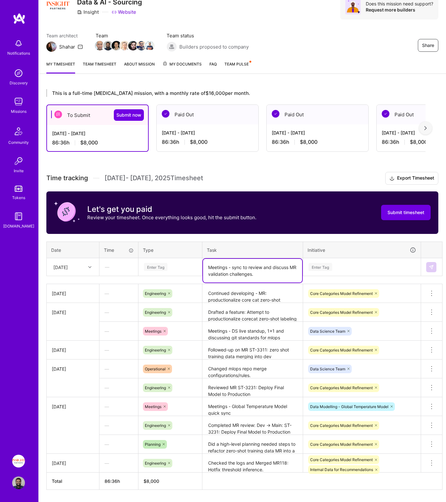
click at [161, 264] on div "Enter Tag" at bounding box center [156, 267] width 24 height 10
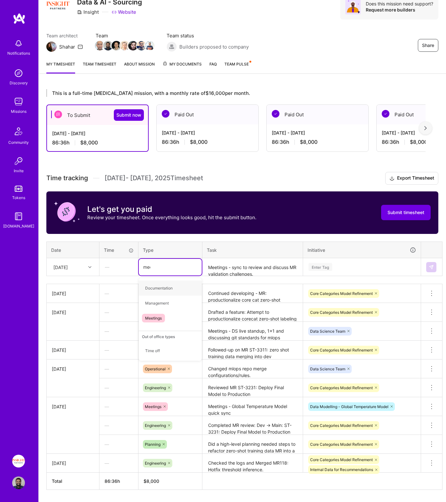
type input "meet"
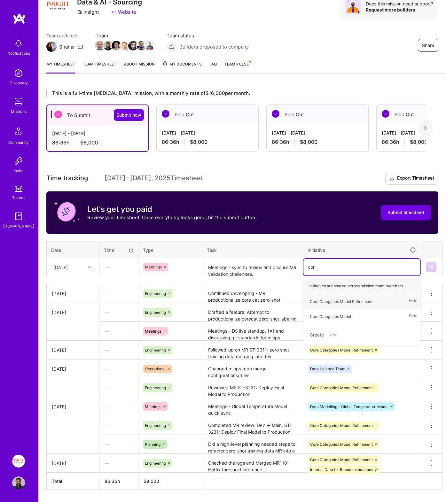
type input "core"
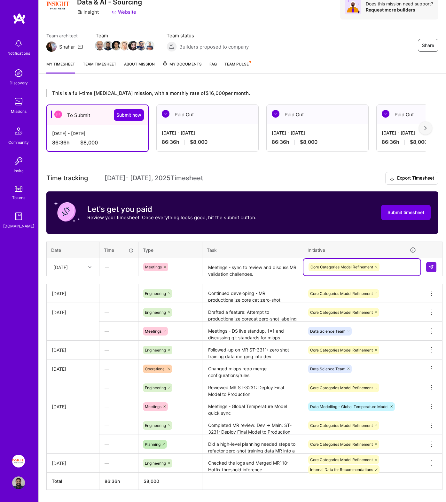
click at [430, 267] on td at bounding box center [431, 267] width 21 height 18
click at [430, 265] on img at bounding box center [430, 266] width 5 height 5
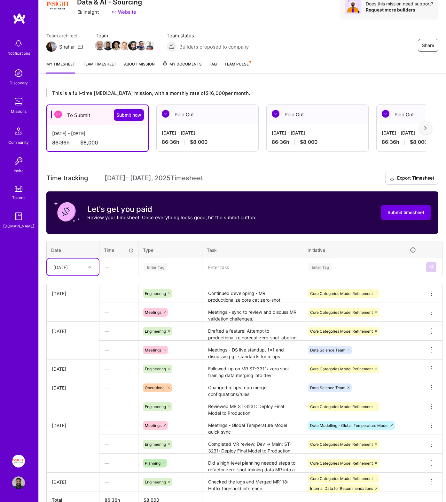
scroll to position [55, 0]
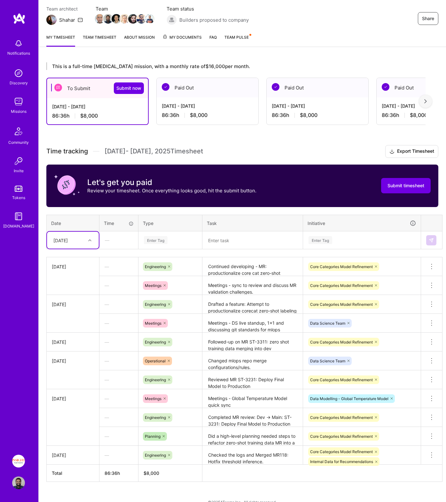
click at [77, 241] on div "[DATE]" at bounding box center [67, 240] width 35 height 11
click at [64, 331] on div "[DATE]" at bounding box center [73, 332] width 52 height 12
click at [142, 209] on div "Time tracking [DATE] - [DATE] Timesheet Export Timesheet Let's get you paid Rev…" at bounding box center [242, 313] width 392 height 337
click at [99, 246] on td "—" at bounding box center [118, 240] width 39 height 18
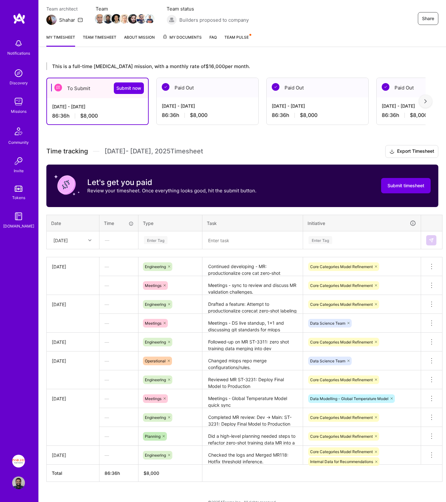
click at [100, 250] on div "Time tracking [DATE] - [DATE] Timesheet Export Timesheet Let's get you paid Rev…" at bounding box center [242, 313] width 392 height 337
click at [228, 236] on textarea at bounding box center [252, 240] width 99 height 17
paste textarea "Continued developing - MR: productionalize core cat zero-shot labeling - Added …"
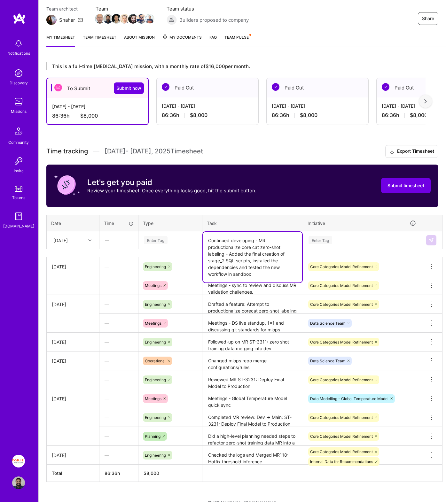
type textarea "Continued developing - MR: productionalize core cat zero-shot labeling - Added …"
click at [173, 240] on div "Enter Tag" at bounding box center [170, 240] width 54 height 8
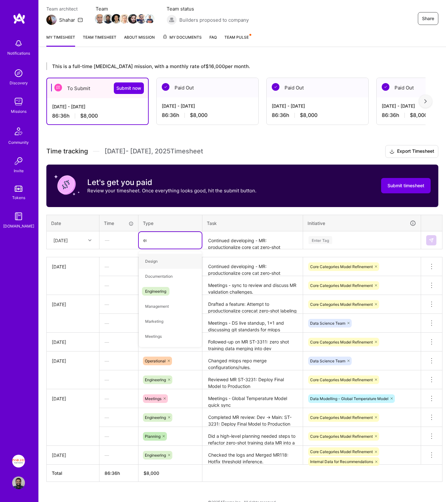
type input "eng"
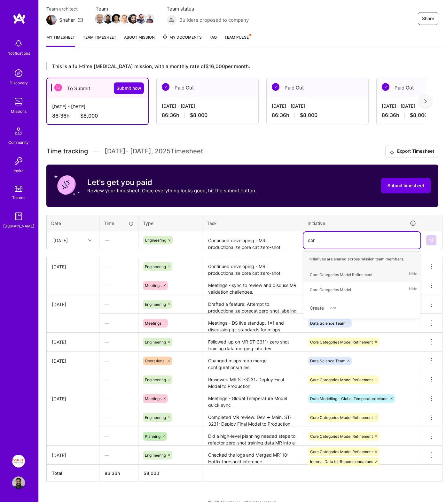
type input "core"
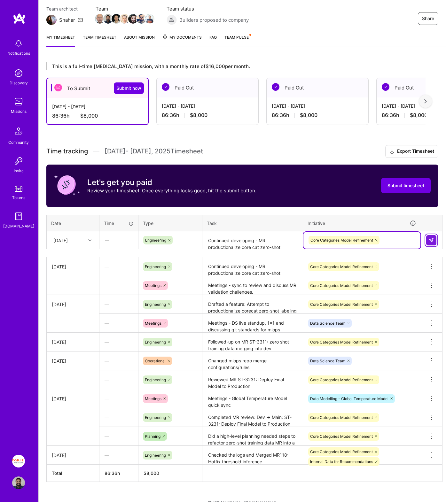
click at [430, 238] on img at bounding box center [430, 240] width 5 height 5
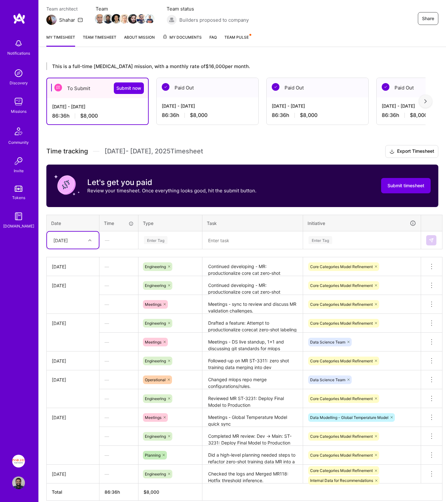
click at [226, 244] on textarea at bounding box center [252, 240] width 99 height 17
paste textarea "Started updating the documentation - recent discussions from new git standards …"
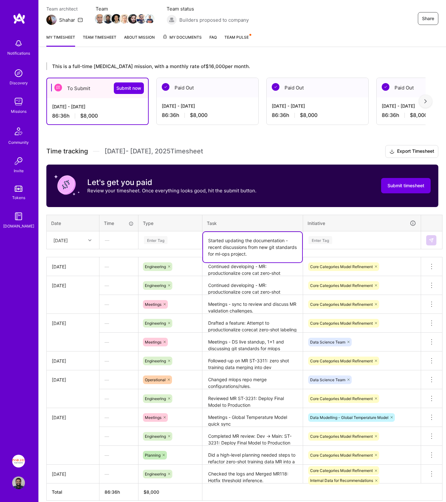
type textarea "Started updating the documentation - recent discussions from new git standards …"
click at [158, 231] on td "Enter Tag" at bounding box center [170, 240] width 64 height 18
click at [161, 241] on div "Enter Tag" at bounding box center [156, 240] width 24 height 10
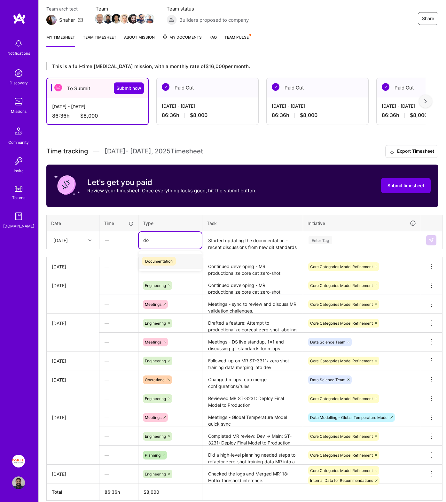
type input "doc"
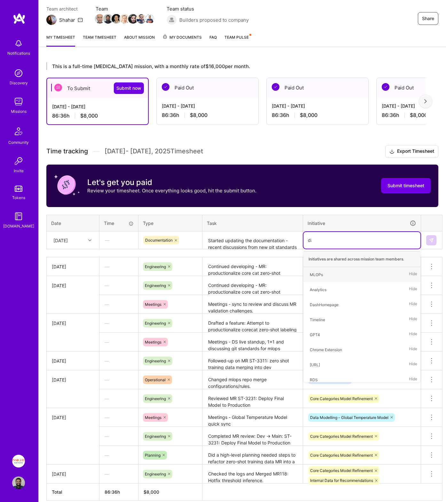
type input "data"
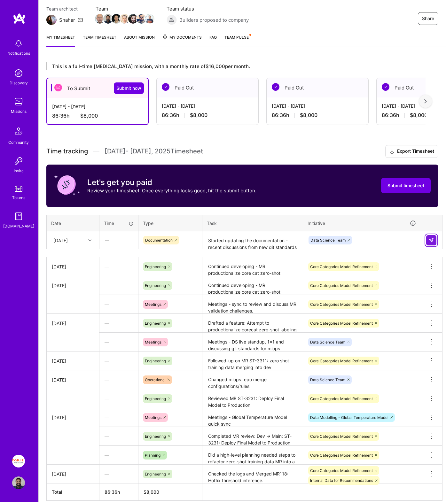
click at [430, 241] on img at bounding box center [430, 240] width 5 height 5
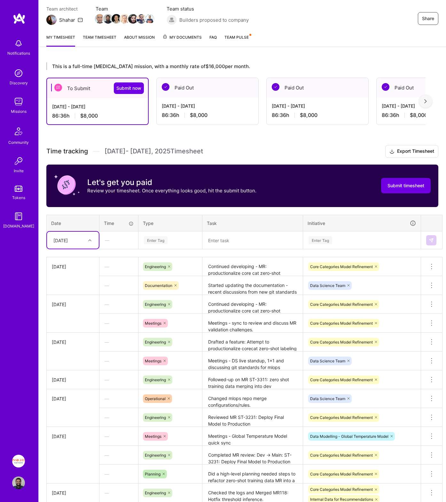
click at [226, 243] on textarea at bounding box center [252, 240] width 99 height 17
paste textarea "Continued developing - MR: productionalize core cat zero-shot labeling - Added …"
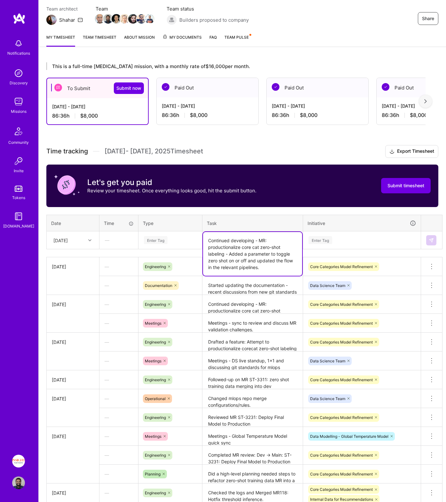
type textarea "Continued developing - MR: productionalize core cat zero-shot labeling - Added …"
click at [350, 249] on div "Time tracking [DATE] - [DATE] Timesheet Export Timesheet Let's get you paid Rev…" at bounding box center [242, 332] width 392 height 374
click at [345, 237] on div "Enter Tag" at bounding box center [362, 240] width 108 height 8
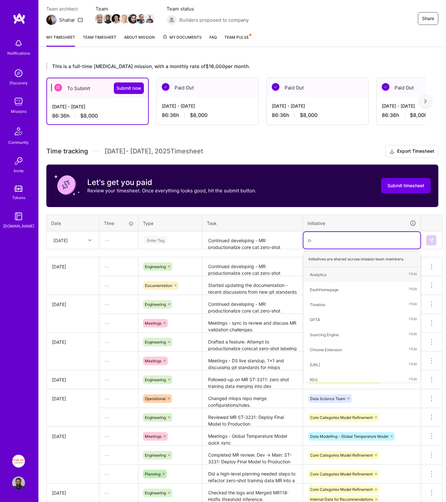
type input "core"
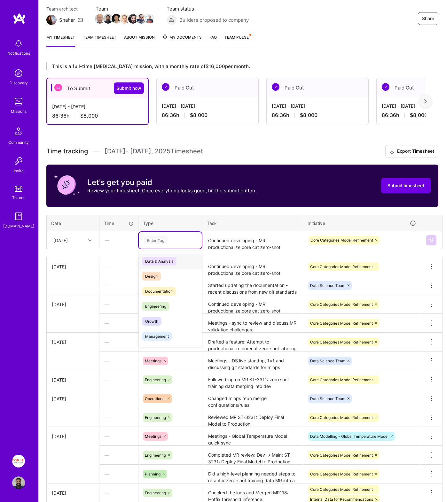
click at [146, 245] on div "Enter Tag" at bounding box center [170, 240] width 63 height 17
type input "eng"
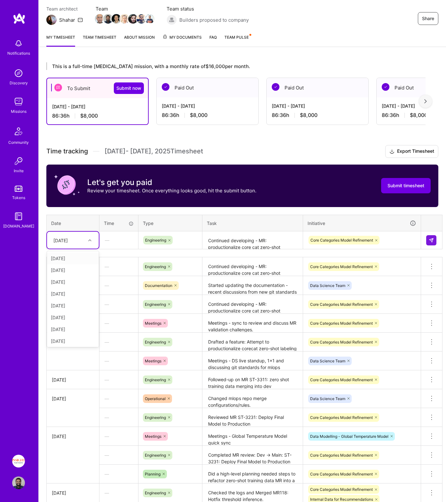
click at [68, 238] on div "[DATE]" at bounding box center [60, 240] width 14 height 7
click at [70, 304] on div "[DATE]" at bounding box center [73, 304] width 52 height 12
click at [430, 237] on button at bounding box center [431, 240] width 10 height 10
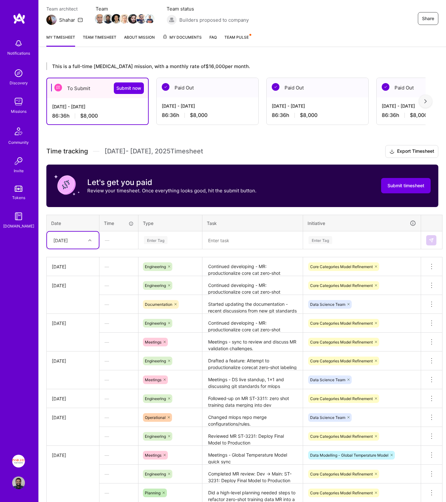
click at [216, 244] on textarea at bounding box center [252, 240] width 99 height 17
paste textarea "Completed the new git standards for ml-ops project documentation and created a …"
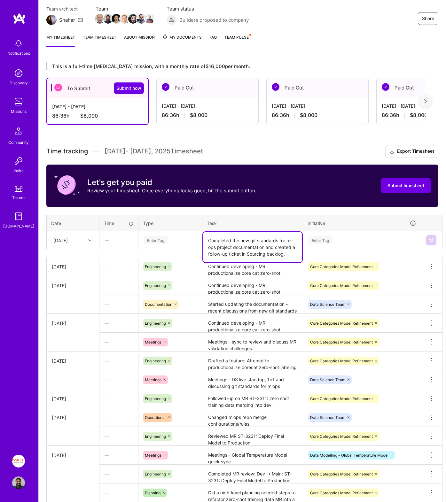
type textarea "Completed the new git standards for ml-ops project documentation and created a …"
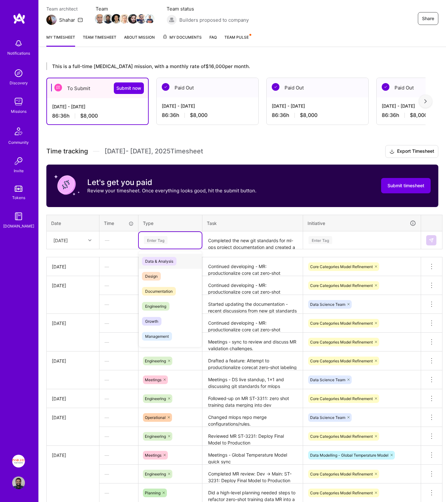
click at [180, 243] on div "Enter Tag" at bounding box center [170, 240] width 54 height 8
type input "op"
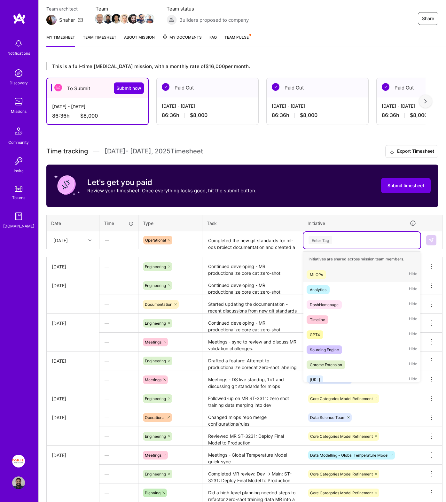
click at [348, 242] on div "Enter Tag" at bounding box center [362, 240] width 108 height 8
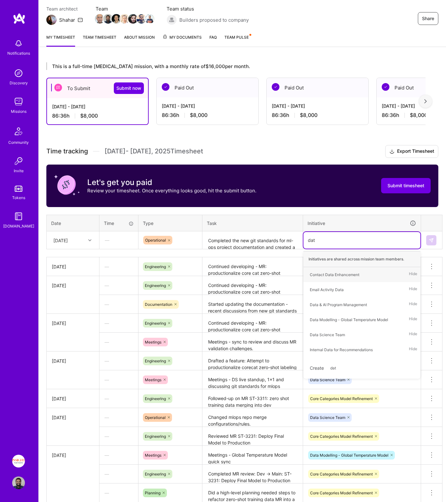
type input "data"
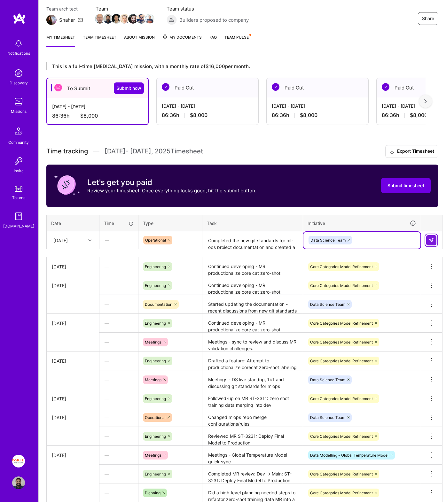
click at [430, 240] on img at bounding box center [430, 240] width 5 height 5
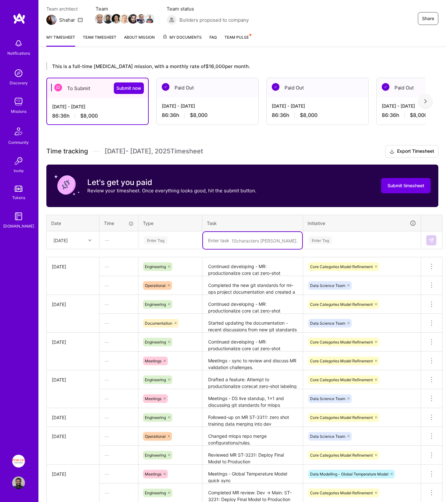
click at [243, 239] on textarea at bounding box center [252, 240] width 99 height 17
paste textarea "Sync'd on GTM' new model iteration results and next steps."
type textarea "Sync'd on GTM' new model iteration results and next steps."
click at [167, 235] on div "Enter Tag" at bounding box center [170, 240] width 63 height 17
type input "meet"
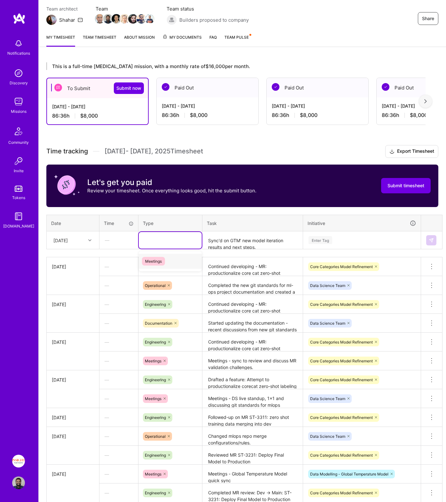
scroll to position [0, 0]
type input "meeting"
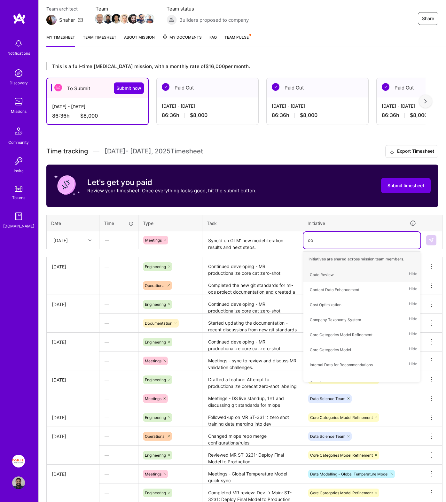
type input "c"
type input "glo"
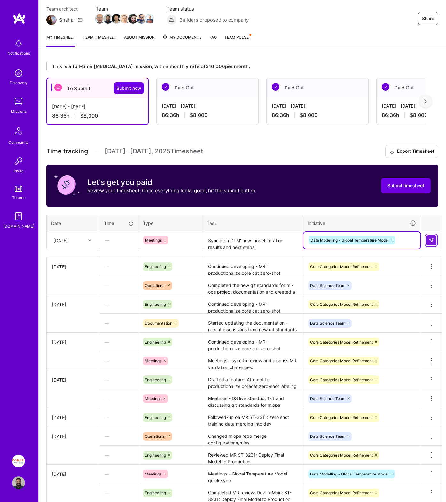
click at [430, 238] on img at bounding box center [430, 240] width 5 height 5
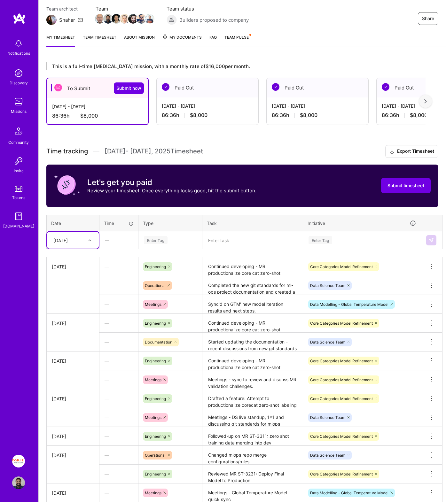
click at [66, 241] on div "[DATE]" at bounding box center [60, 240] width 14 height 7
click at [70, 319] on div "[DATE]" at bounding box center [73, 316] width 52 height 12
click at [230, 247] on textarea at bounding box center [252, 240] width 99 height 17
paste textarea "Continue developing - MR: productionalize core cat zero-shot labeling - Test th…"
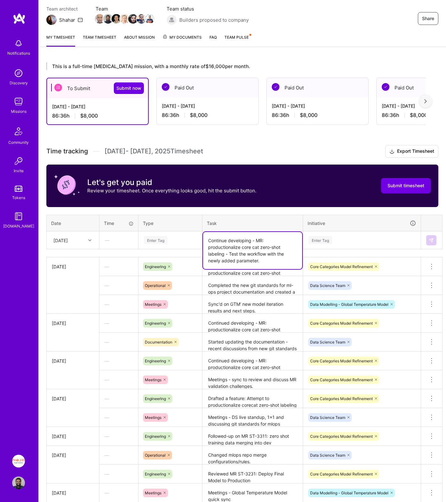
click at [227, 241] on textarea "Continue developing - MR: productionalize core cat zero-shot labeling - Test th…" at bounding box center [252, 250] width 99 height 37
click at [238, 254] on textarea "Continued developing - MR: productionalize core cat zero-shot labeling - Test t…" at bounding box center [252, 250] width 99 height 37
type textarea "Continued developing - MR: productionalize core cat zero-shot labeling - Tested…"
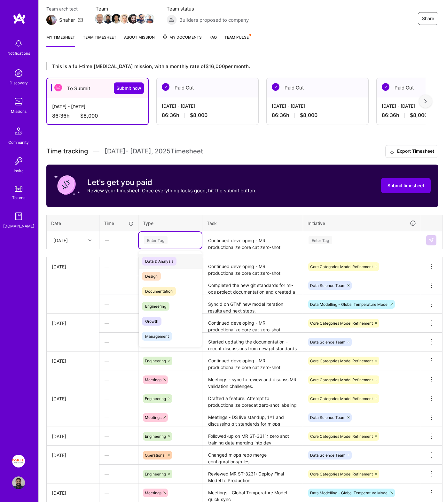
click at [169, 243] on div "Enter Tag" at bounding box center [170, 240] width 54 height 8
type input "eng"
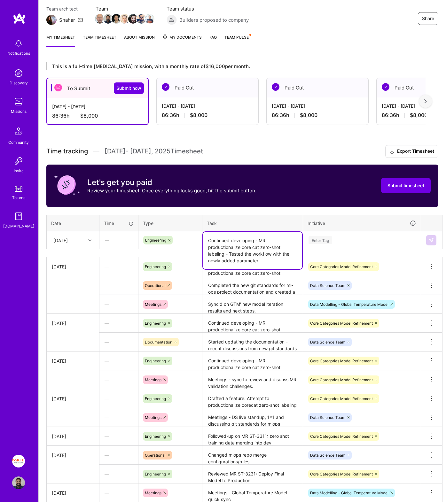
scroll to position [0, 0]
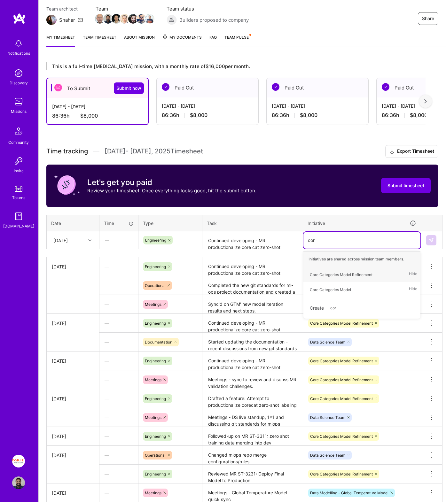
type input "core"
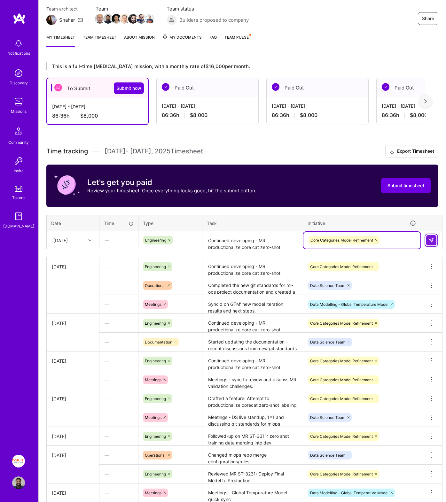
click at [430, 238] on img at bounding box center [430, 240] width 5 height 5
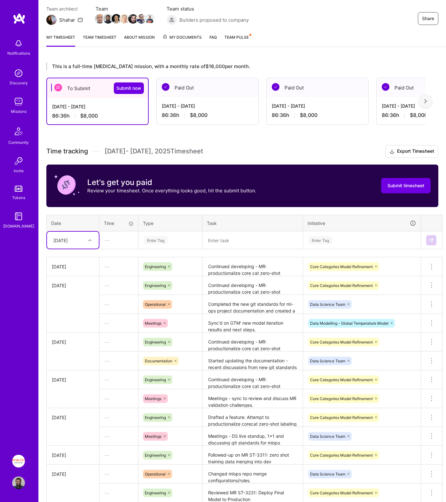
click at [224, 268] on textarea "Continued developing - MR: productionalize core cat zero-shot labeling - Tested…" at bounding box center [252, 267] width 99 height 18
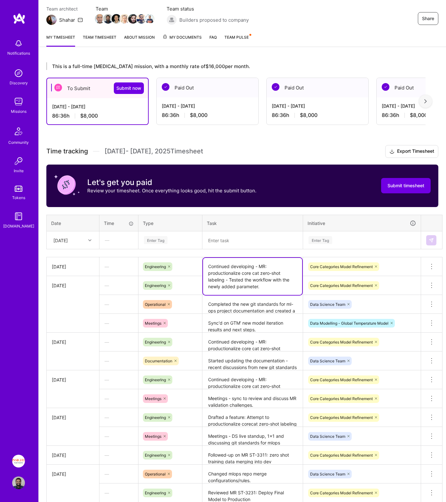
click at [234, 279] on textarea "Continued developing - MR: productionalize core cat zero-shot labeling - Tested…" at bounding box center [252, 276] width 99 height 37
type textarea "Continued developing - MR: productionalize core cat zero-shot labeling - attemp…"
click at [263, 212] on div "Time tracking [DATE] - [DATE] Timesheet Export Timesheet Let's get you paid Rev…" at bounding box center [242, 370] width 392 height 450
click at [226, 241] on textarea at bounding box center [252, 240] width 99 height 17
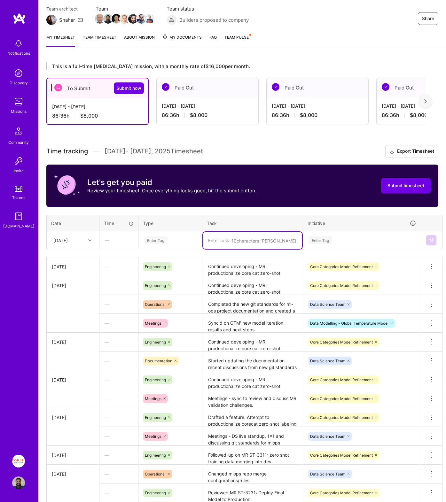
paste textarea "Noticed that the core-cat pipeline triggered by airflow failed in dev at the In…"
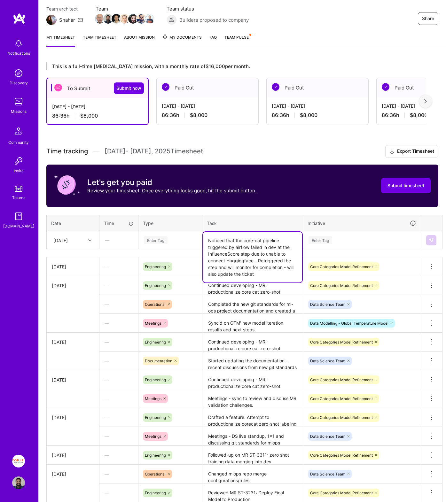
type textarea "Noticed that the core-cat pipeline triggered by airflow failed in dev at the In…"
click at [190, 239] on div "Enter Tag" at bounding box center [170, 240] width 54 height 8
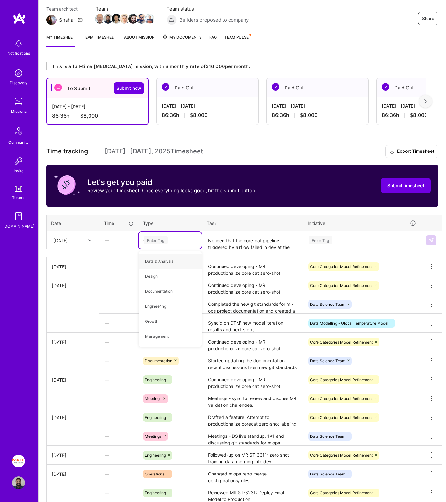
type input "op"
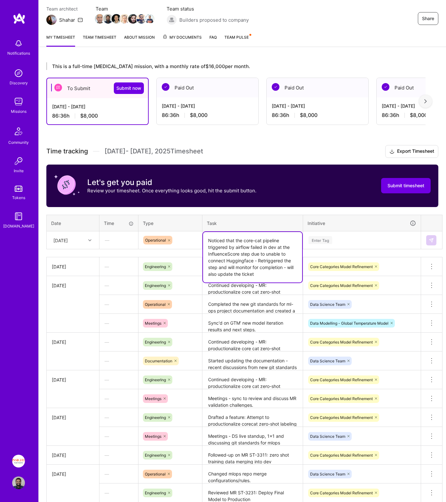
click at [235, 245] on textarea "Noticed that the core-cat pipeline triggered by airflow failed in dev at the In…" at bounding box center [252, 257] width 99 height 50
click at [228, 268] on textarea "Noticed that the core-cat pipeline triggered by airflow failed in dev at the In…" at bounding box center [252, 257] width 99 height 50
click at [244, 267] on textarea "Noticed that the core-cat pipeline triggered by airflow failed in dev at the In…" at bounding box center [252, 257] width 99 height 50
click at [264, 272] on textarea "Noticed that the core-cat pipeline triggered by airflow failed in dev at the In…" at bounding box center [252, 257] width 99 height 50
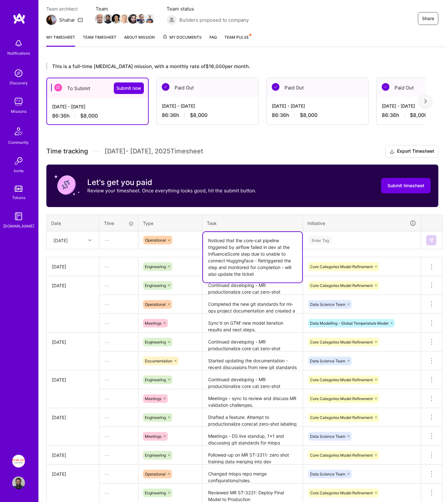
click at [287, 266] on textarea "Noticed that the core-cat pipeline triggered by airflow failed in dev at the In…" at bounding box center [252, 257] width 99 height 50
click at [222, 274] on textarea "Noticed that the core-cat pipeline triggered by airflow failed in dev at the In…" at bounding box center [252, 257] width 99 height 50
type textarea "Noticed that the core-cat pipeline triggered by airflow failed in dev at the In…"
click at [331, 249] on div "Time tracking [DATE] - [DATE] Timesheet Export Timesheet Let's get you paid Rev…" at bounding box center [242, 370] width 392 height 450
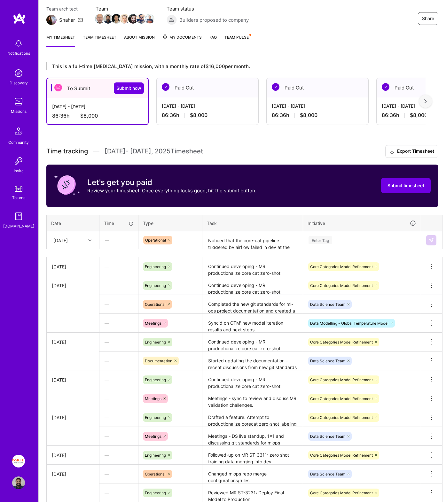
click at [331, 243] on div "Enter Tag" at bounding box center [320, 240] width 24 height 10
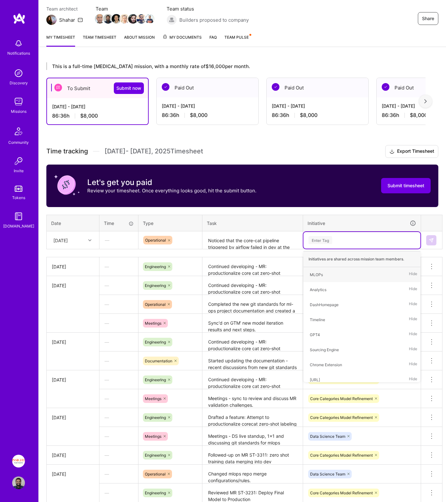
type input "e"
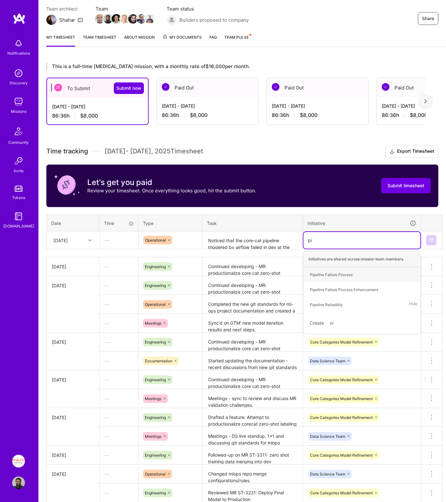
type input "pip"
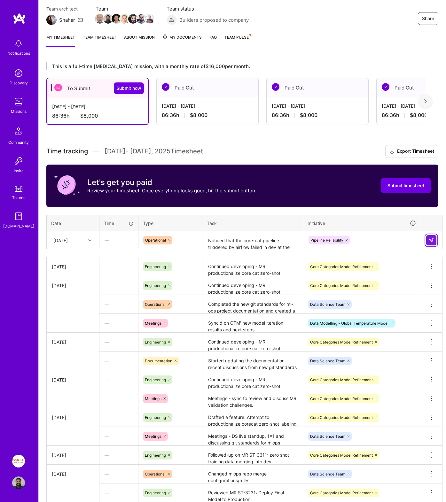
click at [427, 237] on button at bounding box center [431, 240] width 10 height 10
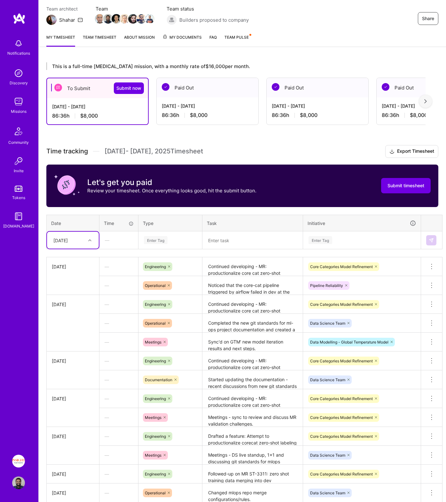
click at [72, 235] on div "[DATE]" at bounding box center [67, 240] width 35 height 11
click at [77, 332] on div "[DATE]" at bounding box center [73, 328] width 52 height 12
click at [147, 253] on div "Time tracking [DATE] - [DATE] Timesheet Export Timesheet Let's get you paid Rev…" at bounding box center [242, 379] width 392 height 469
click at [241, 237] on textarea at bounding box center [252, 240] width 99 height 17
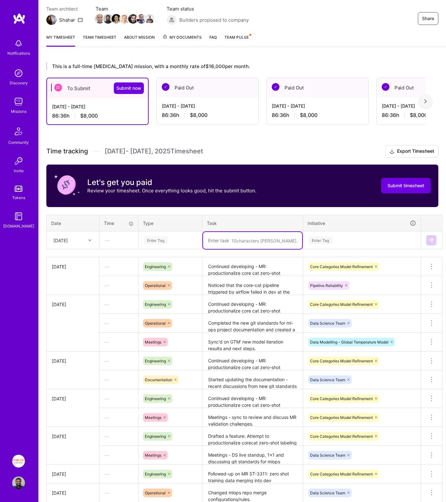
paste textarea "Continued developing - MR: productionalize core cat zero-shot labeling - Starte…"
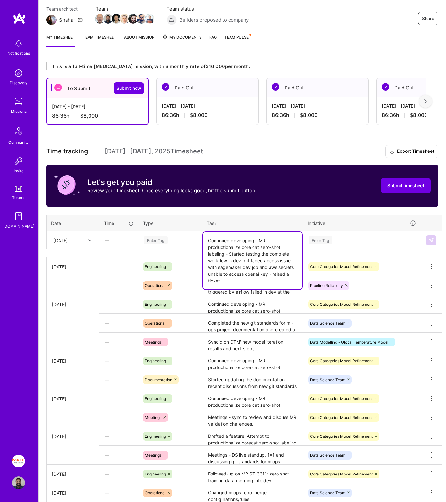
type textarea "Continued developing - MR: productionalize core cat zero-shot labeling - Starte…"
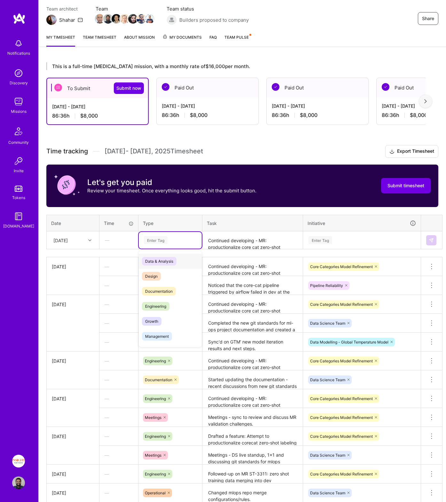
click at [159, 243] on div "Enter Tag" at bounding box center [156, 240] width 24 height 10
type input "eng"
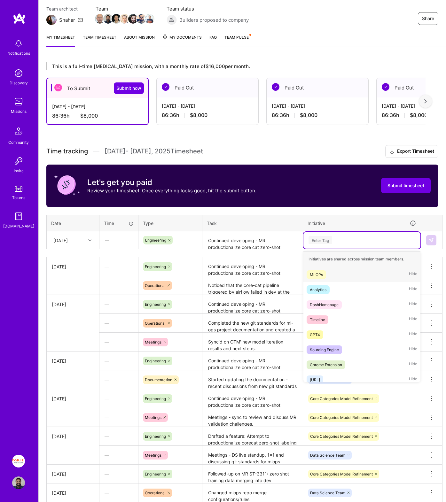
click at [319, 241] on div "Enter Tag" at bounding box center [320, 240] width 24 height 10
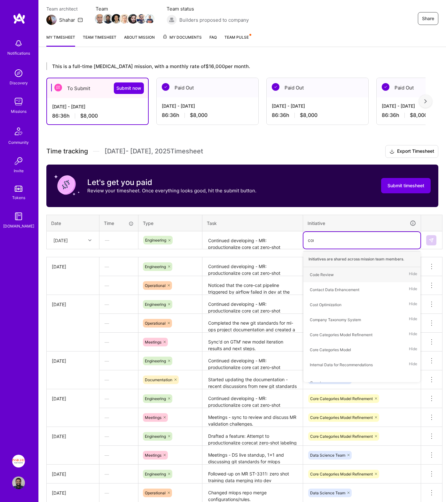
type input "core"
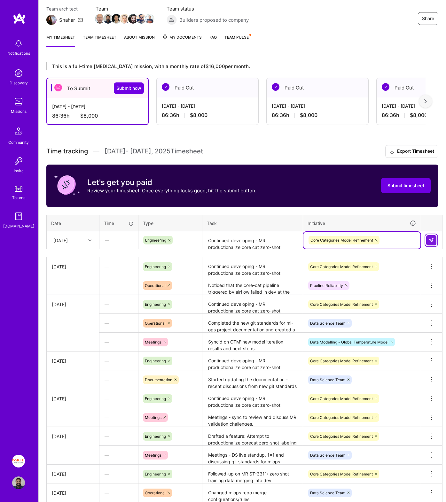
click at [430, 236] on button at bounding box center [431, 240] width 10 height 10
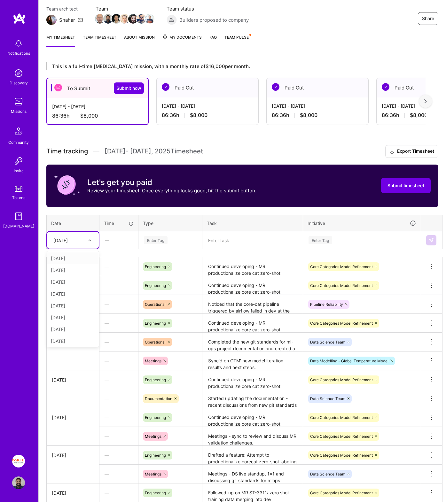
click at [79, 239] on div "[DATE]" at bounding box center [67, 240] width 35 height 11
click at [74, 339] on div "[DATE]" at bounding box center [73, 341] width 52 height 12
click at [66, 243] on div "[DATE]" at bounding box center [60, 240] width 14 height 7
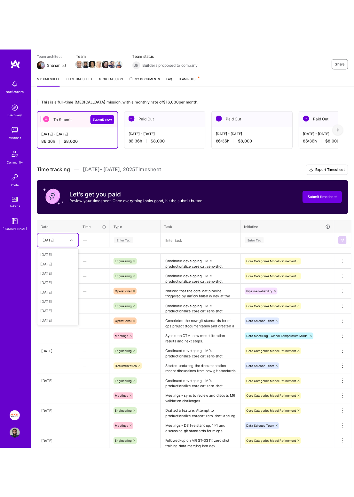
scroll to position [72, 0]
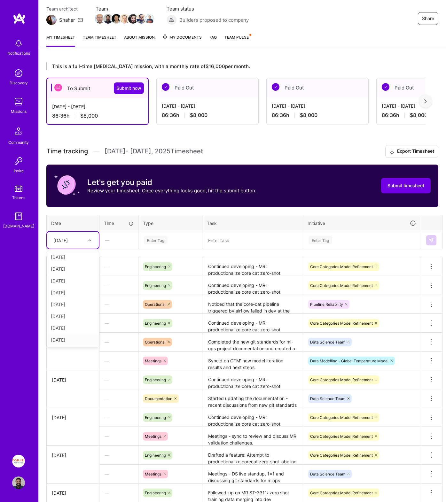
click at [67, 340] on div "[DATE]" at bounding box center [73, 340] width 52 height 12
click at [246, 143] on div "This is a full-time [MEDICAL_DATA] mission, with a monthly rate of $16,000 per …" at bounding box center [242, 359] width 407 height 609
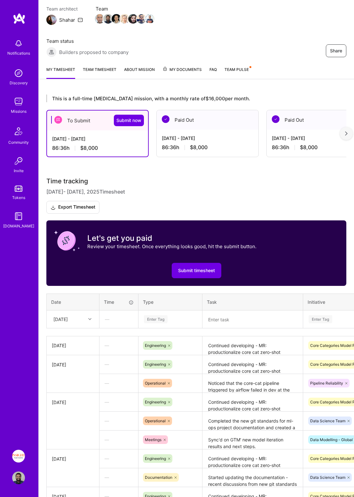
click at [218, 69] on div "My timesheet Team timesheet About Mission My Documents FAQ Team Pulse" at bounding box center [196, 70] width 315 height 18
click at [229, 68] on span "Team Pulse" at bounding box center [236, 69] width 24 height 5
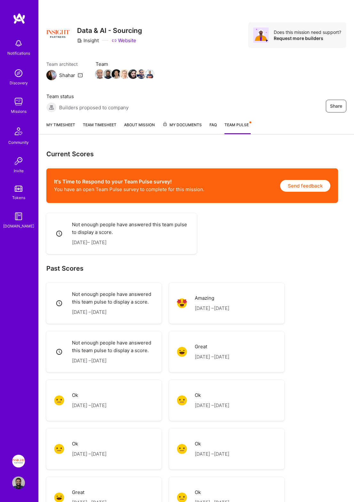
click at [305, 189] on button "Send feedback" at bounding box center [305, 186] width 50 height 12
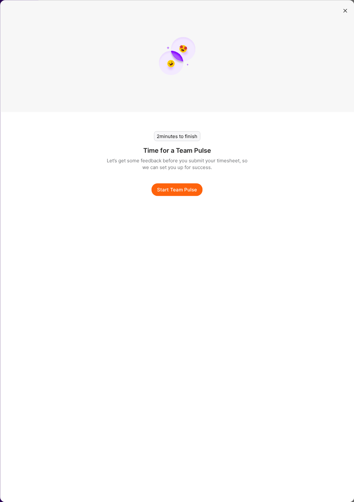
click at [159, 191] on button "Start Team Pulse" at bounding box center [176, 189] width 51 height 13
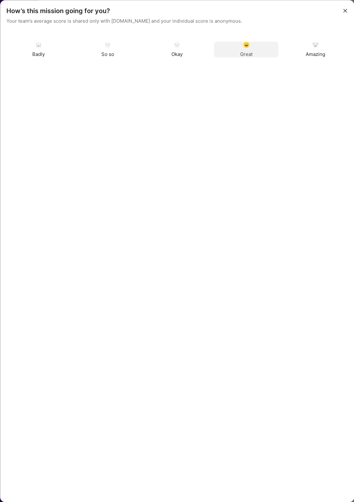
click at [234, 56] on div "Great" at bounding box center [246, 50] width 64 height 16
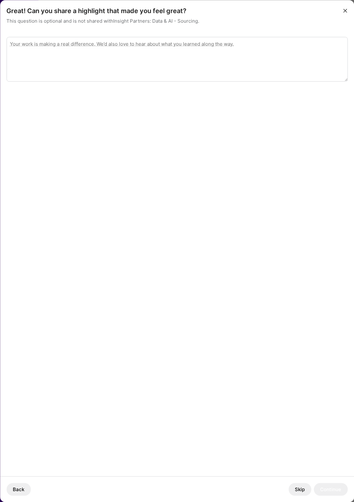
click at [306, 487] on button "Skip" at bounding box center [299, 489] width 23 height 13
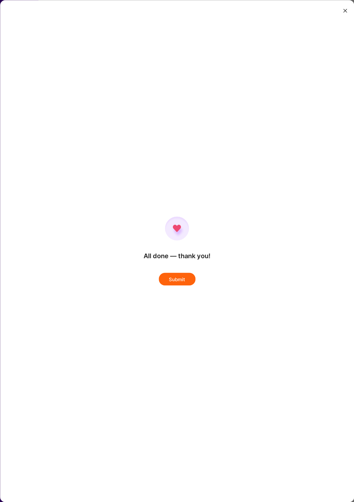
click at [177, 264] on div "All done — thank you! Submit" at bounding box center [177, 251] width 354 height 502
click at [176, 279] on button "Submit" at bounding box center [176, 279] width 37 height 13
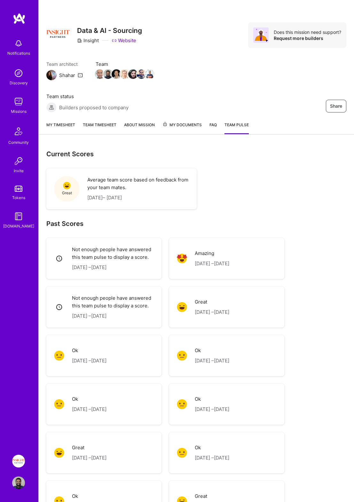
click at [66, 126] on link "My timesheet" at bounding box center [60, 127] width 29 height 13
